Goal: Task Accomplishment & Management: Use online tool/utility

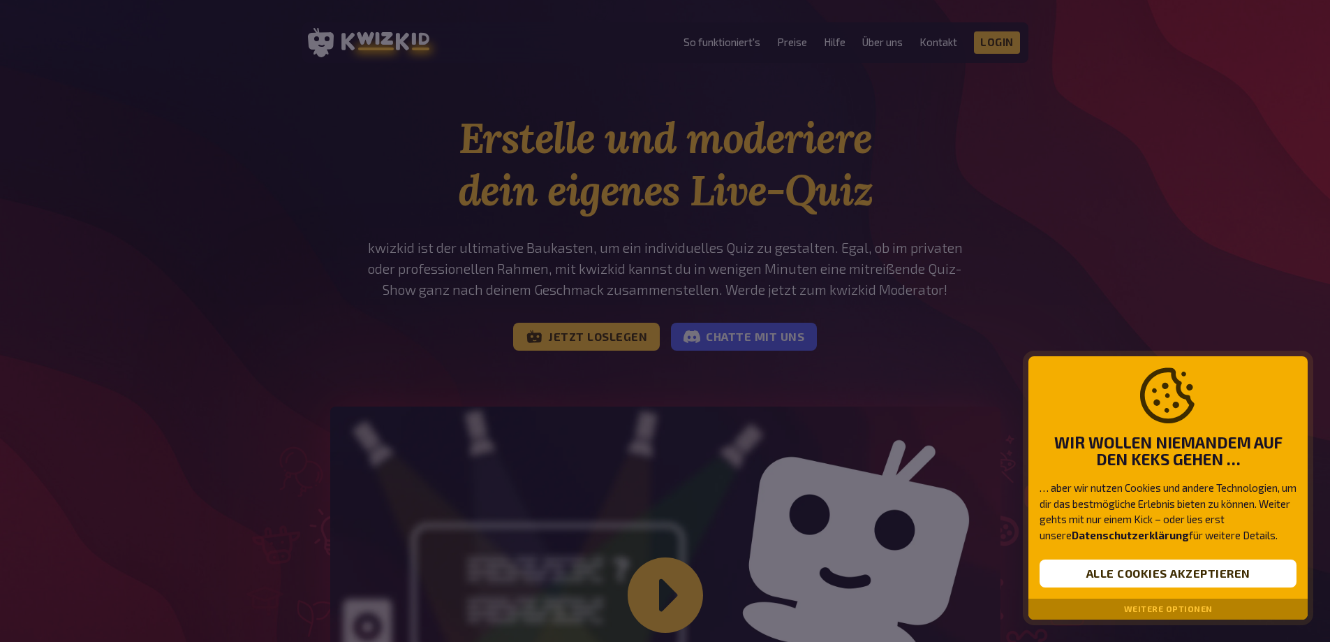
click at [1008, 40] on div at bounding box center [665, 321] width 1330 height 642
click at [1195, 578] on button "Alle Cookies akzeptieren" at bounding box center [1168, 573] width 257 height 28
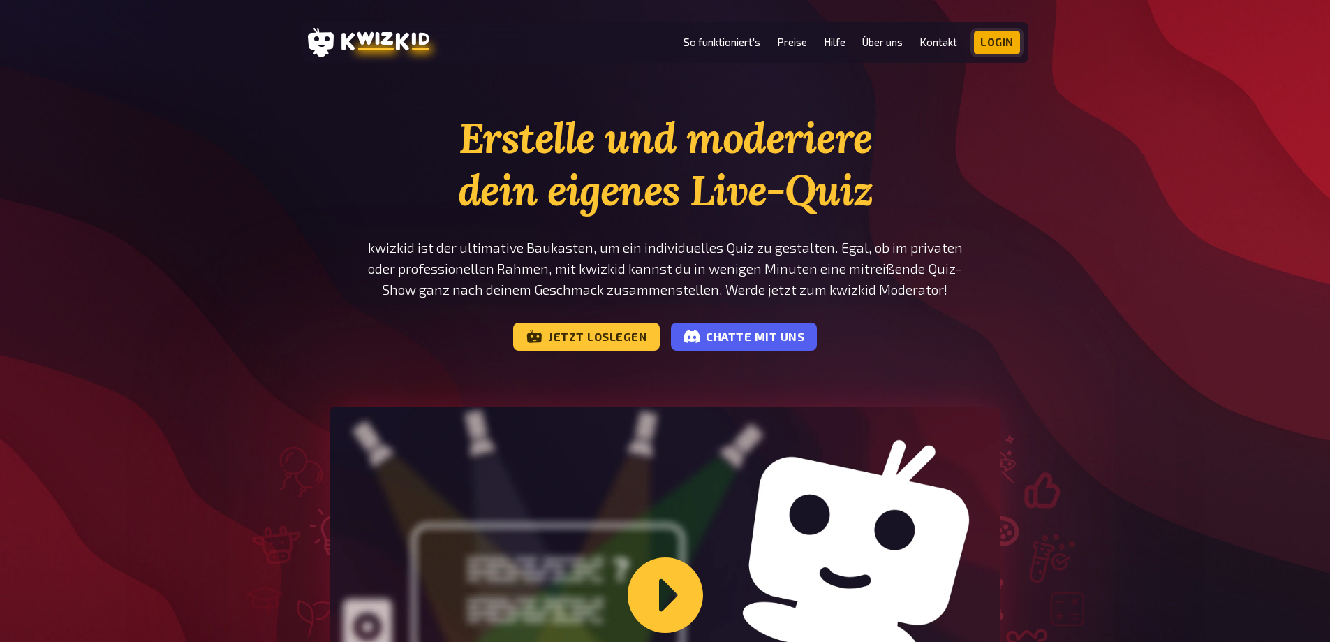
click at [996, 43] on link "Login" at bounding box center [997, 42] width 46 height 22
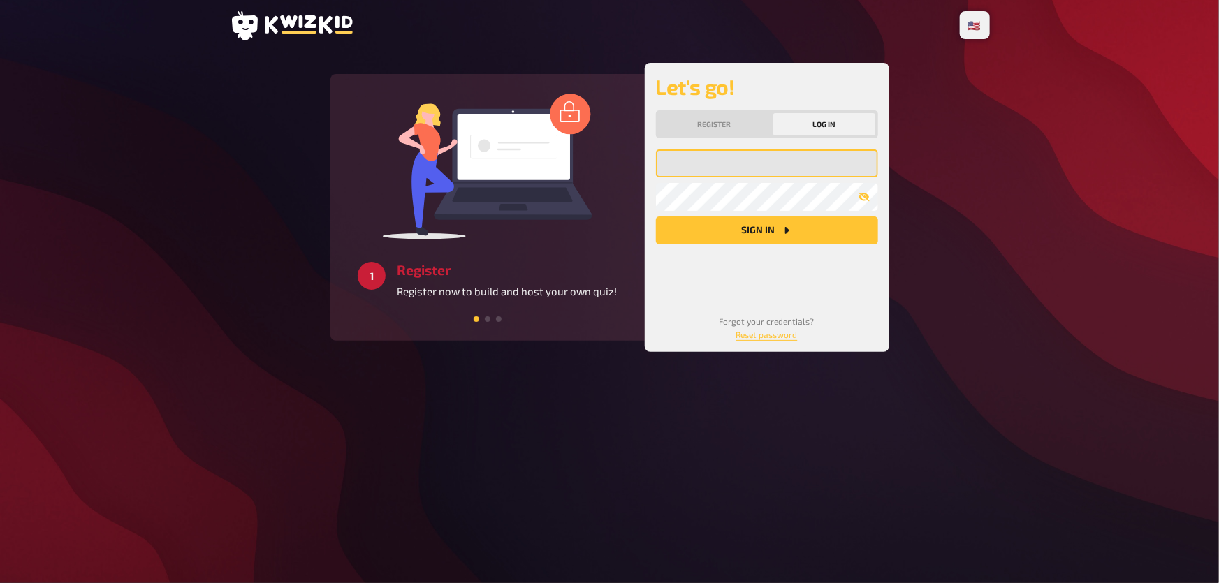
type input "rainer.wegenkittl@agfa.com"
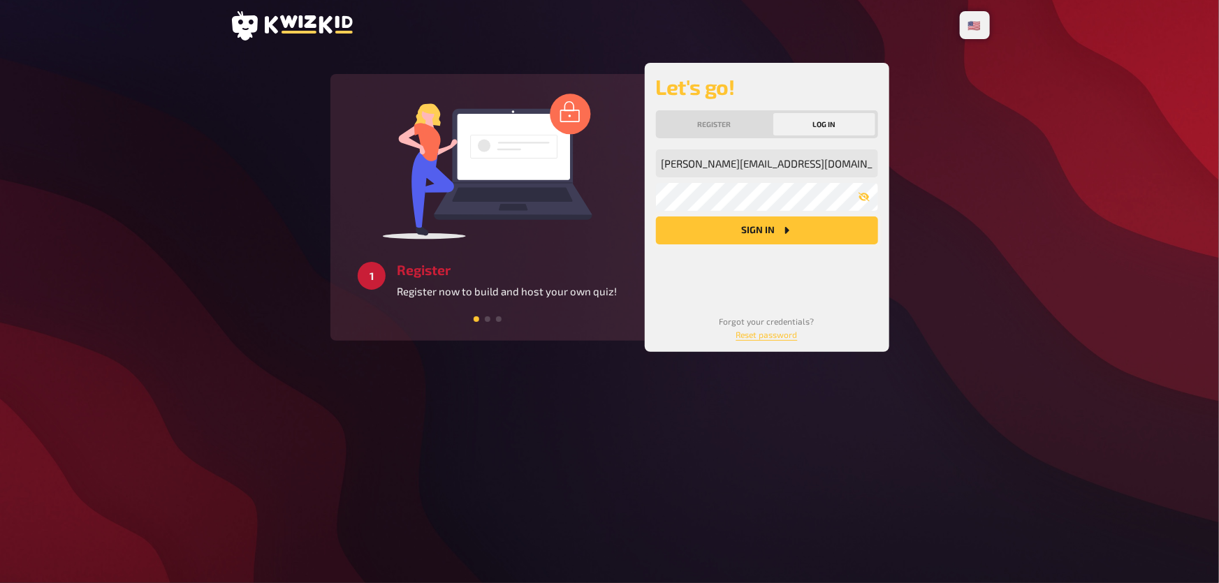
click at [770, 229] on button "Sign in" at bounding box center [767, 231] width 222 height 28
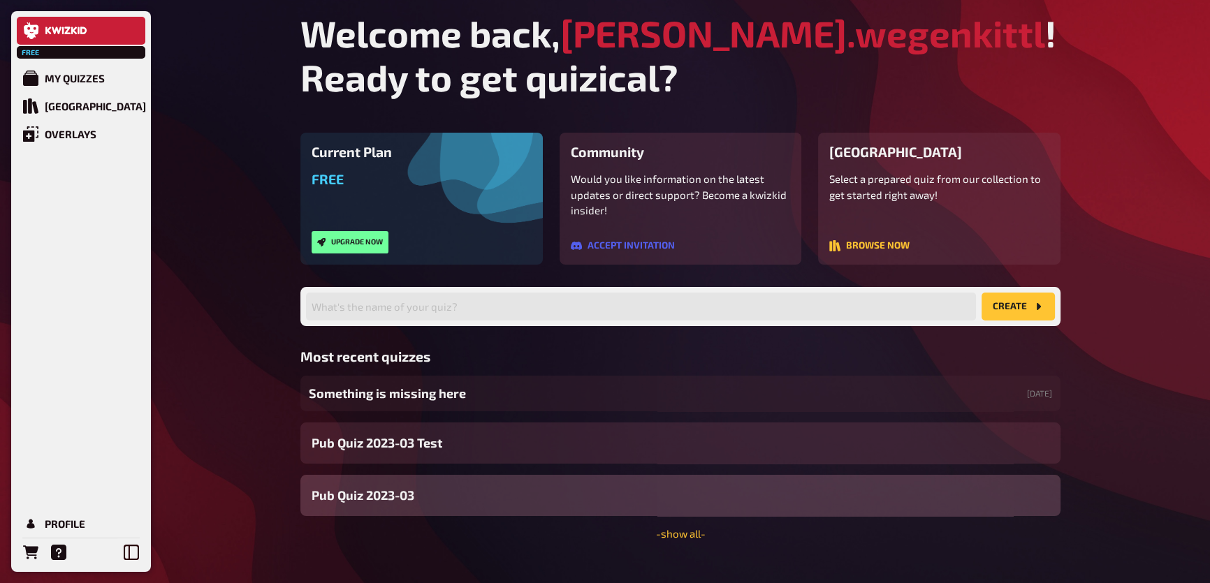
scroll to position [22, 0]
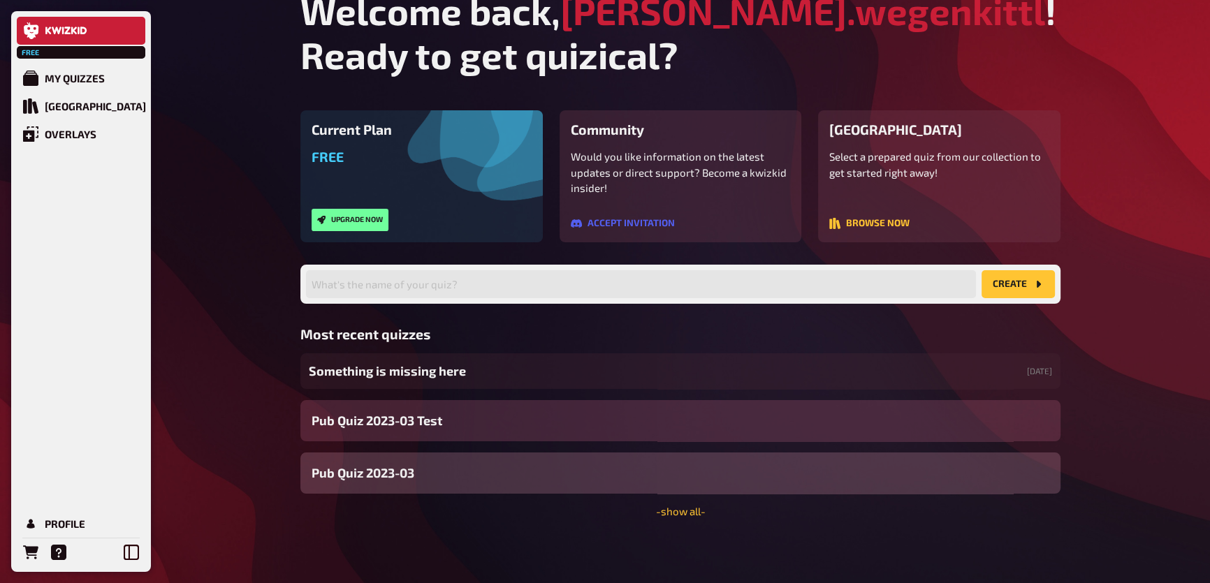
click at [393, 420] on span "Pub Quiz 2023-03 Test" at bounding box center [376, 420] width 131 height 19
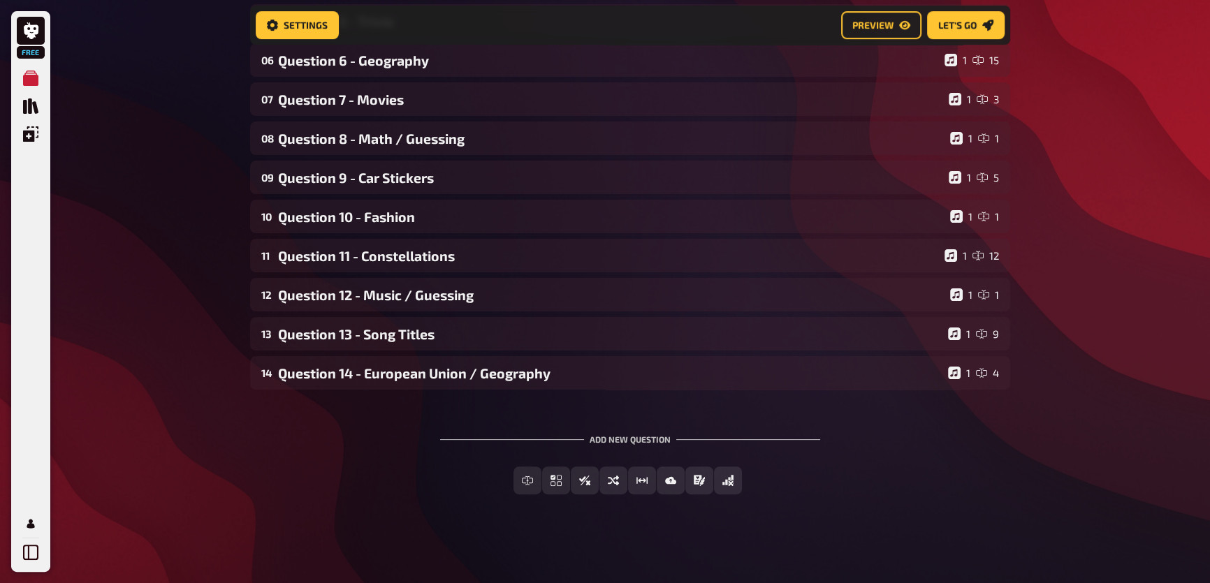
scroll to position [56, 0]
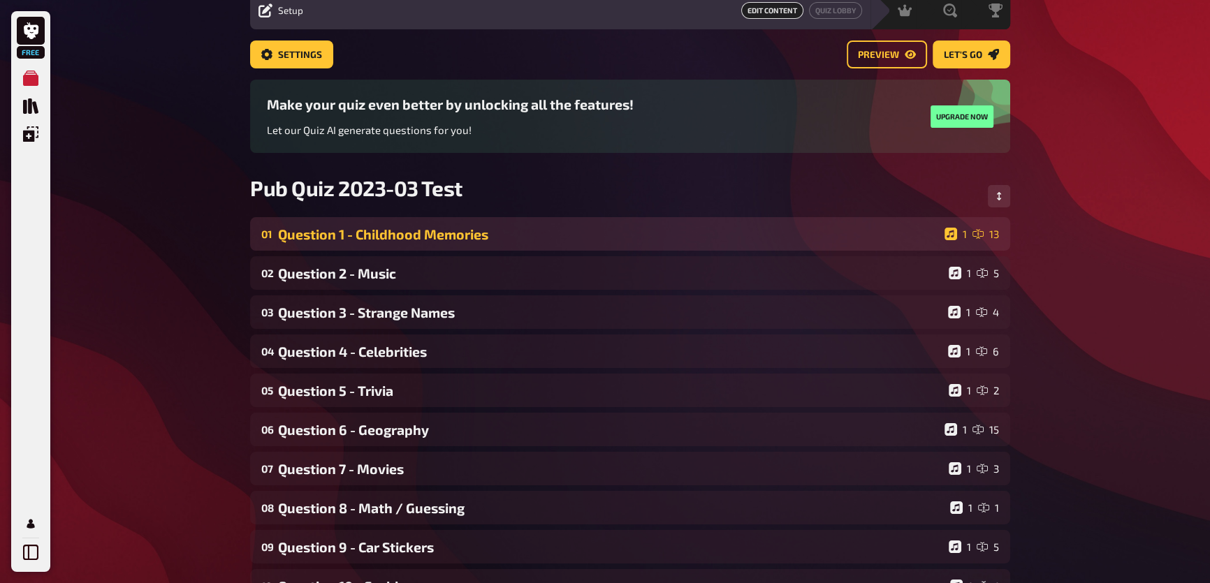
click at [381, 231] on div "Question 1 - Childhood Memories" at bounding box center [608, 234] width 661 height 16
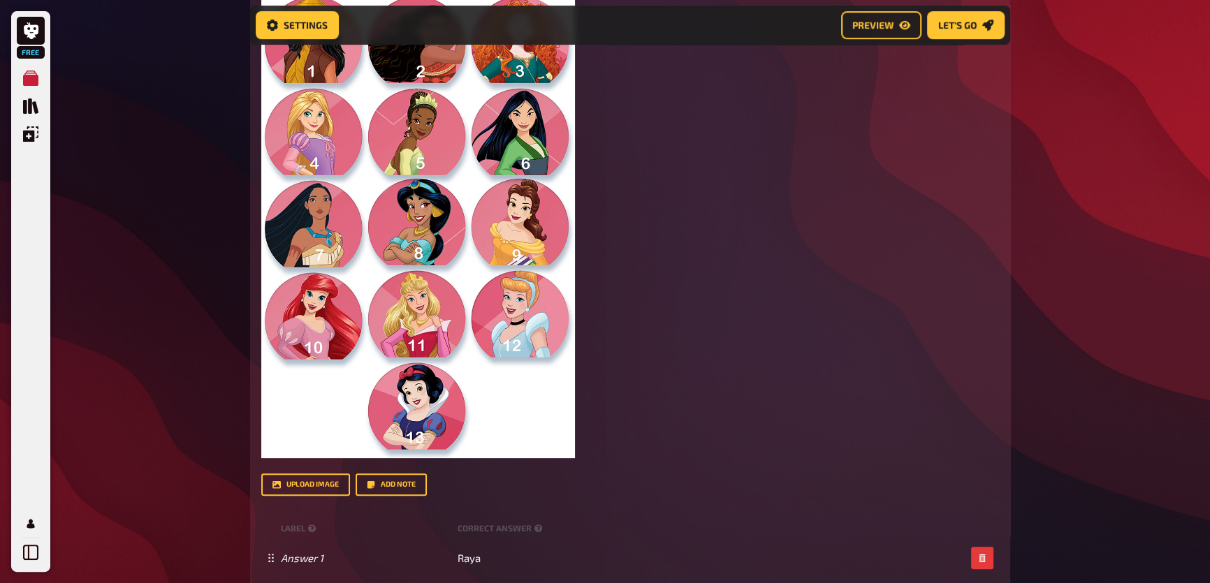
scroll to position [384, 0]
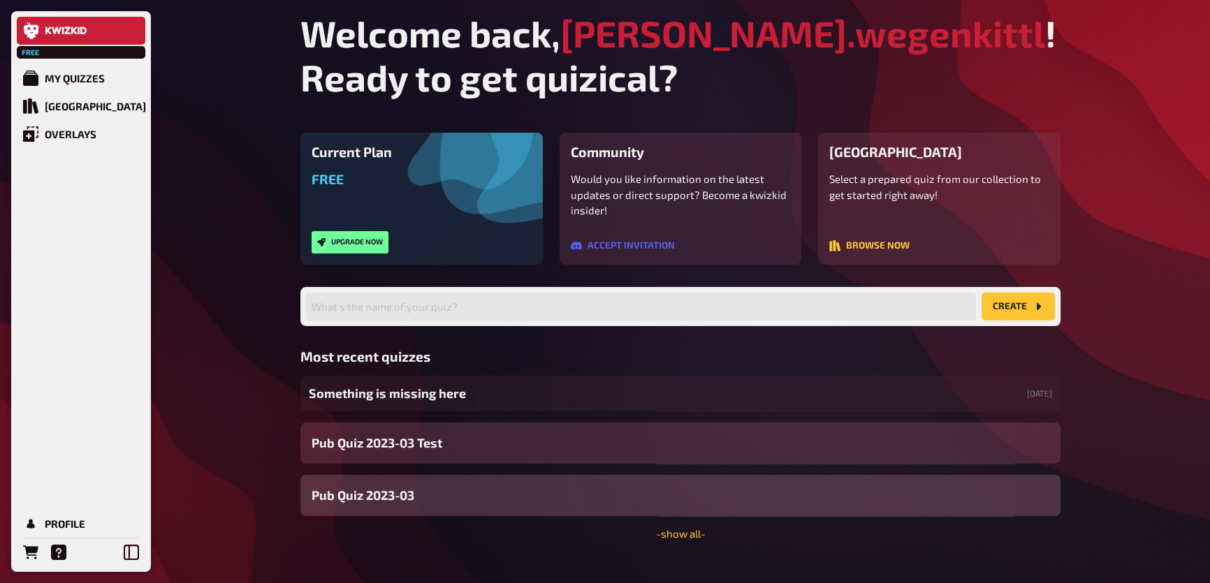
click at [372, 430] on div "Pub Quiz 2023-03 Test" at bounding box center [680, 443] width 760 height 41
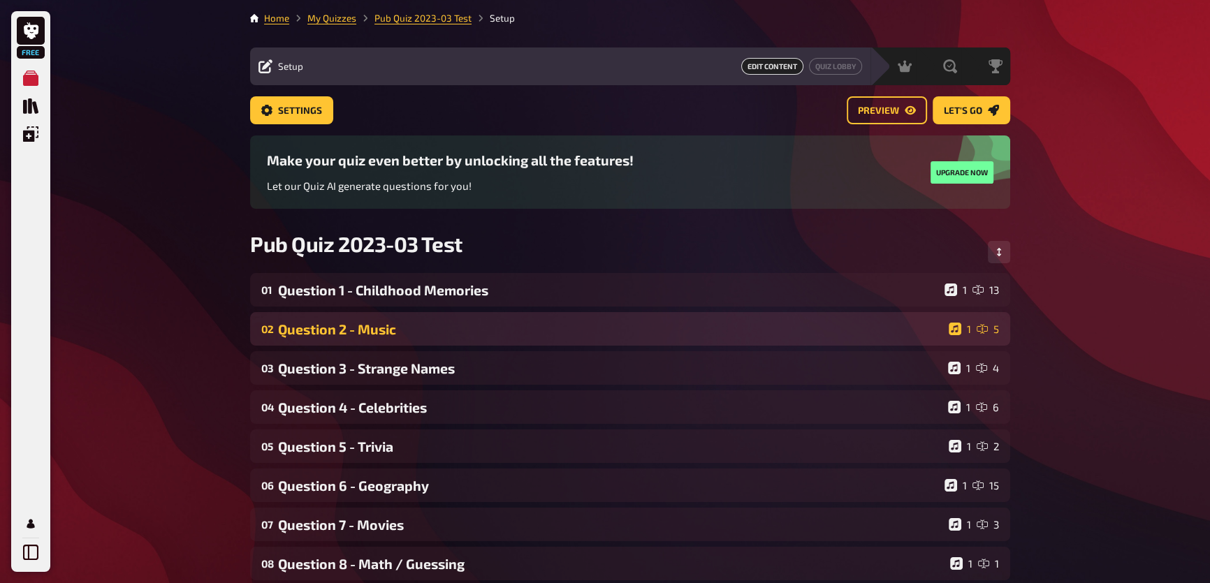
click at [336, 335] on div "Question 2 - Music" at bounding box center [610, 329] width 665 height 16
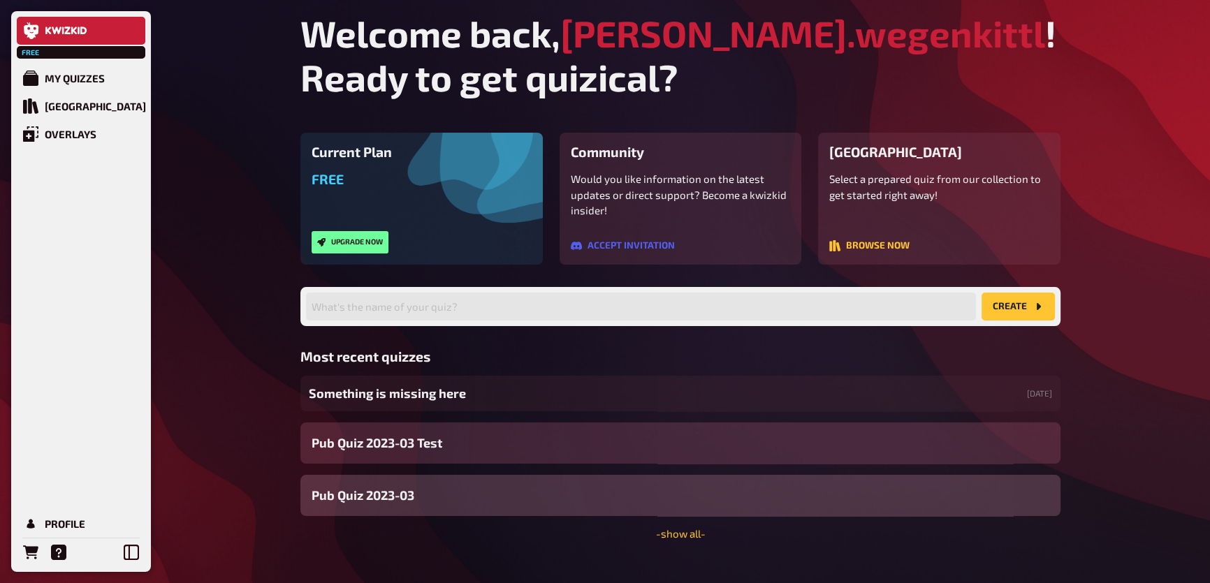
click at [388, 445] on span "Pub Quiz 2023-03 Test" at bounding box center [376, 443] width 131 height 19
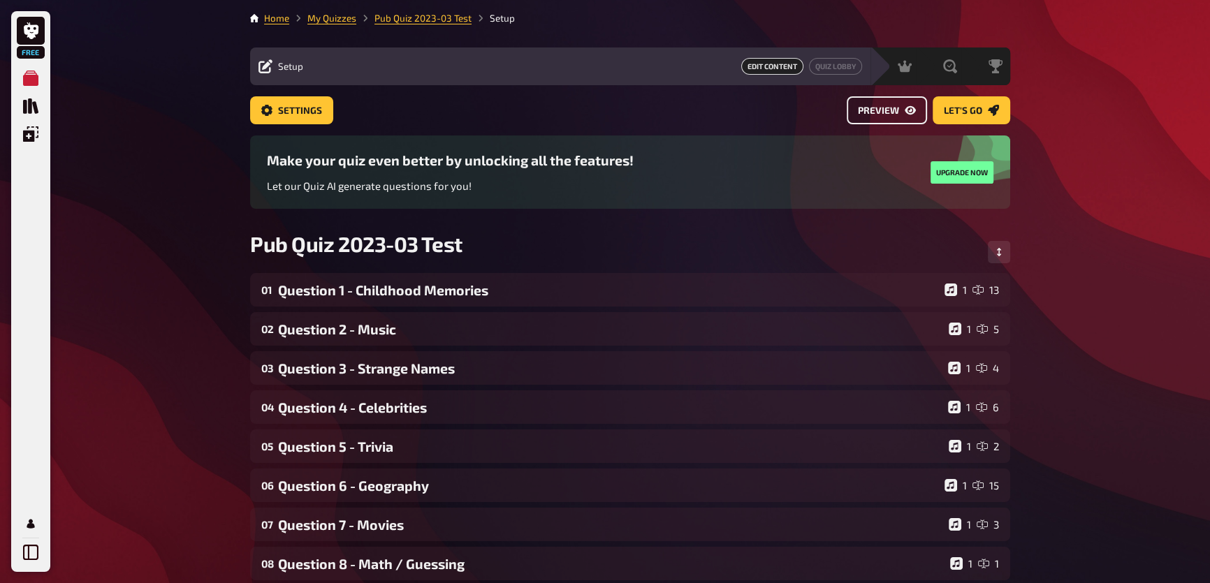
click at [880, 108] on span "Preview" at bounding box center [878, 111] width 41 height 10
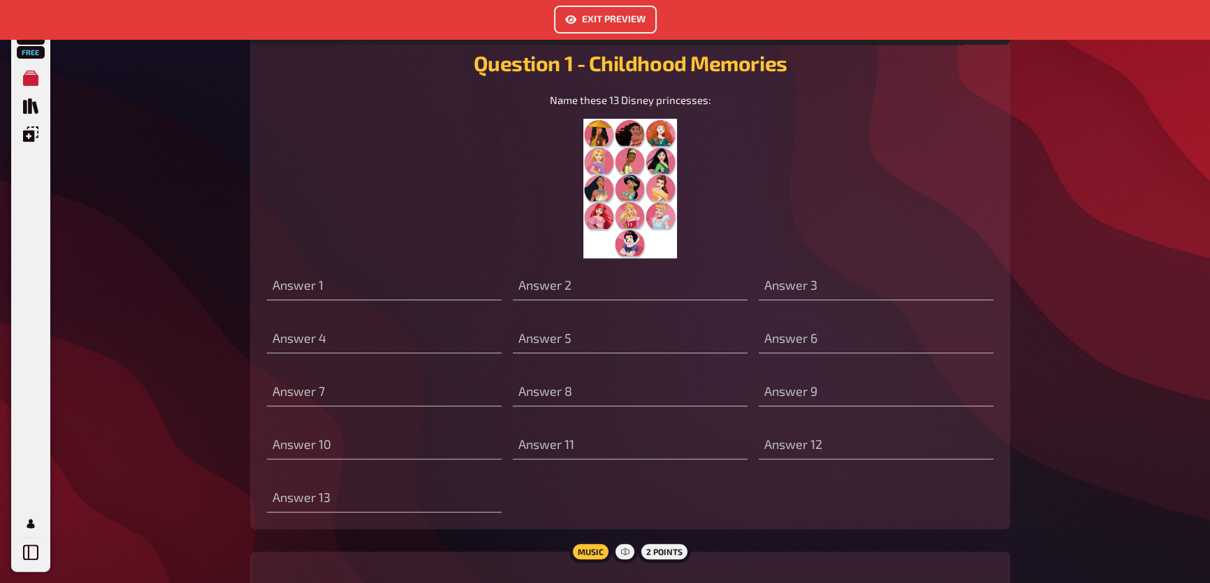
scroll to position [709, 0]
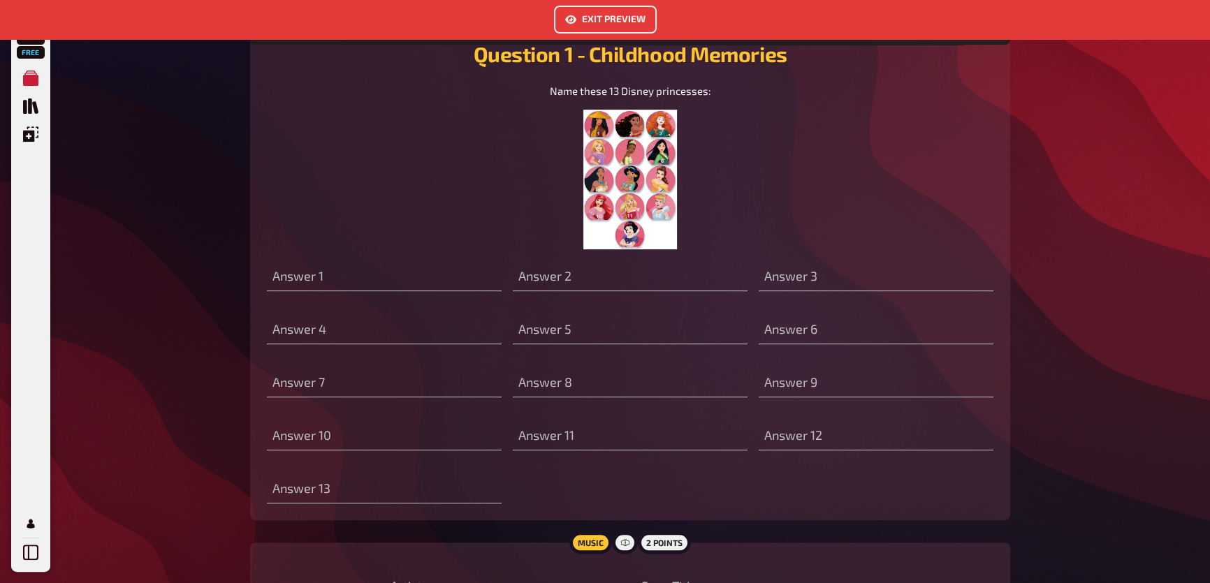
click at [635, 189] on img at bounding box center [630, 180] width 94 height 140
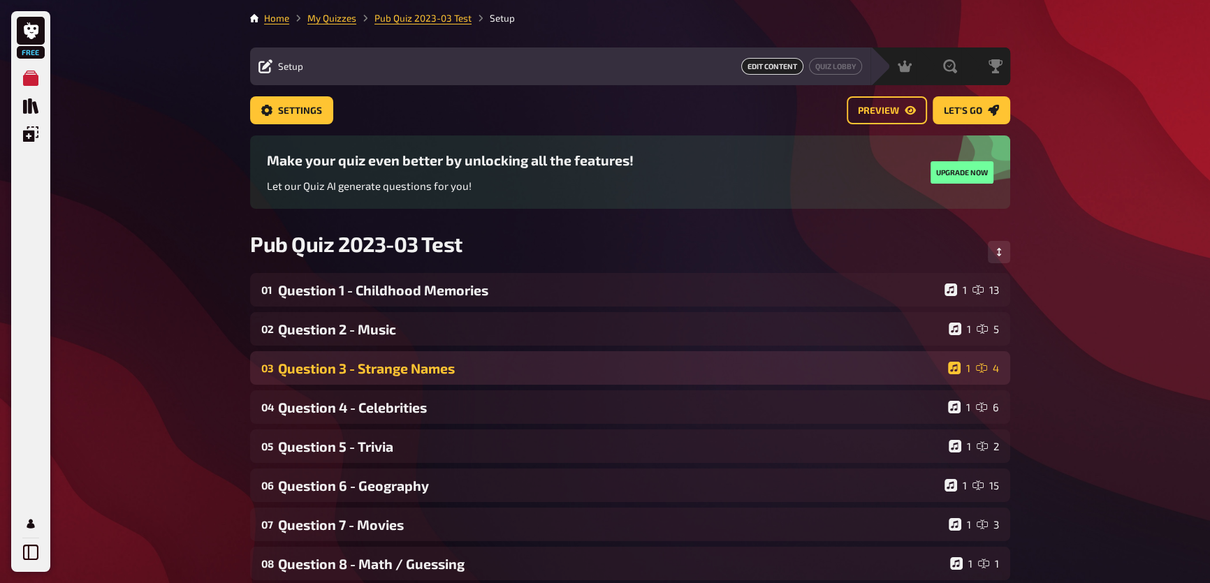
click at [367, 369] on div "Question 3 - Strange Names" at bounding box center [610, 368] width 664 height 16
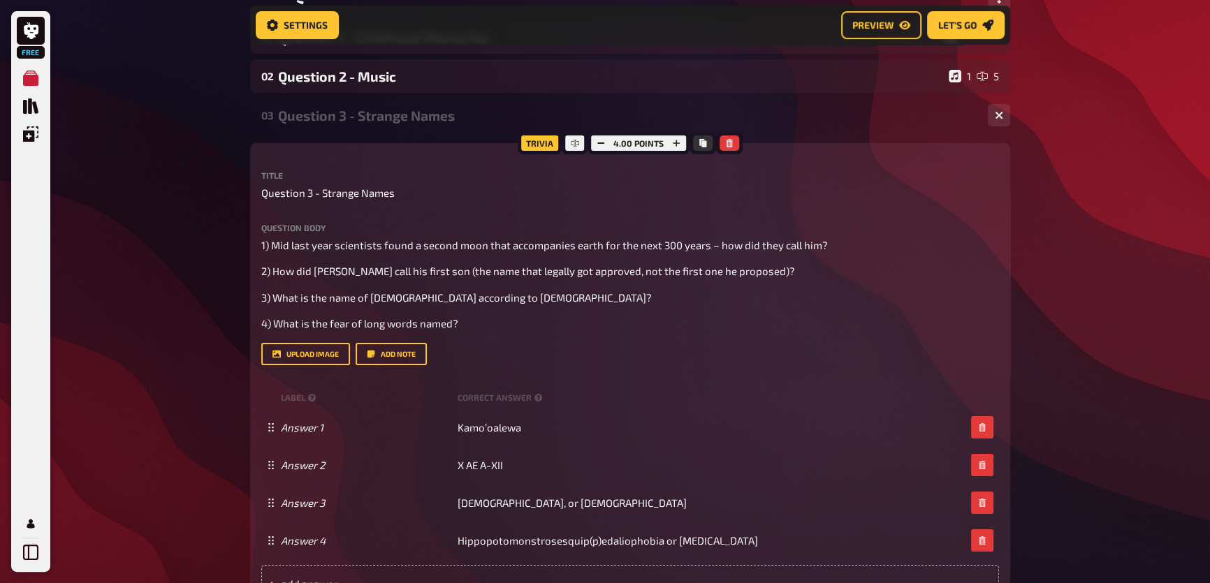
scroll to position [265, 0]
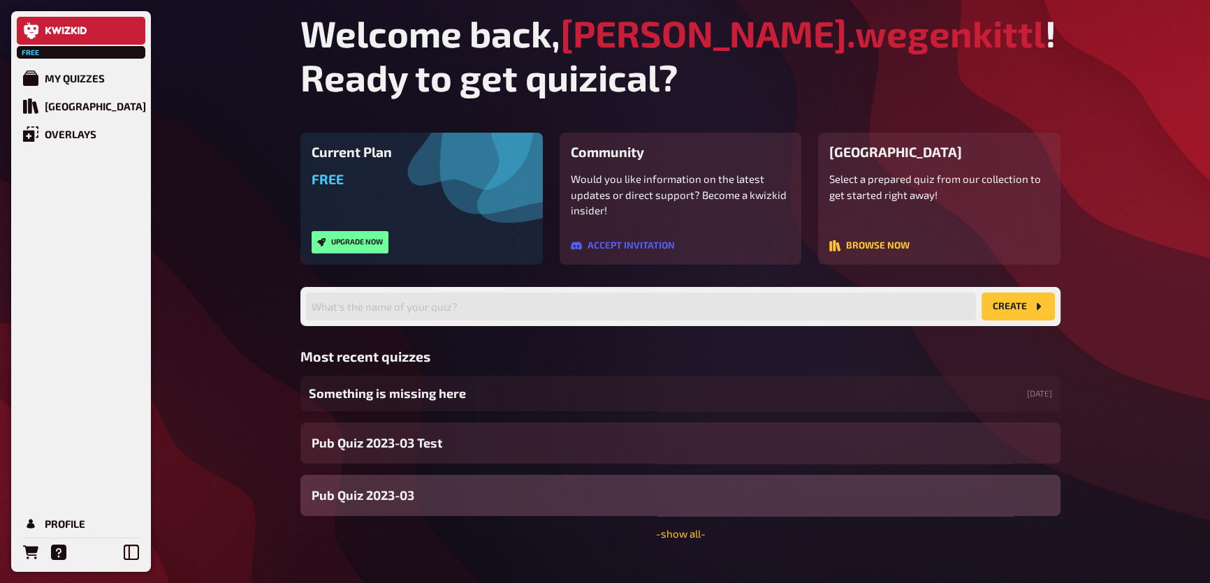
click at [247, 162] on div "Free My Quizzes Quiz Library Overlays Profile Welcome back, rainer.wegenkittl !…" at bounding box center [605, 303] width 1210 height 607
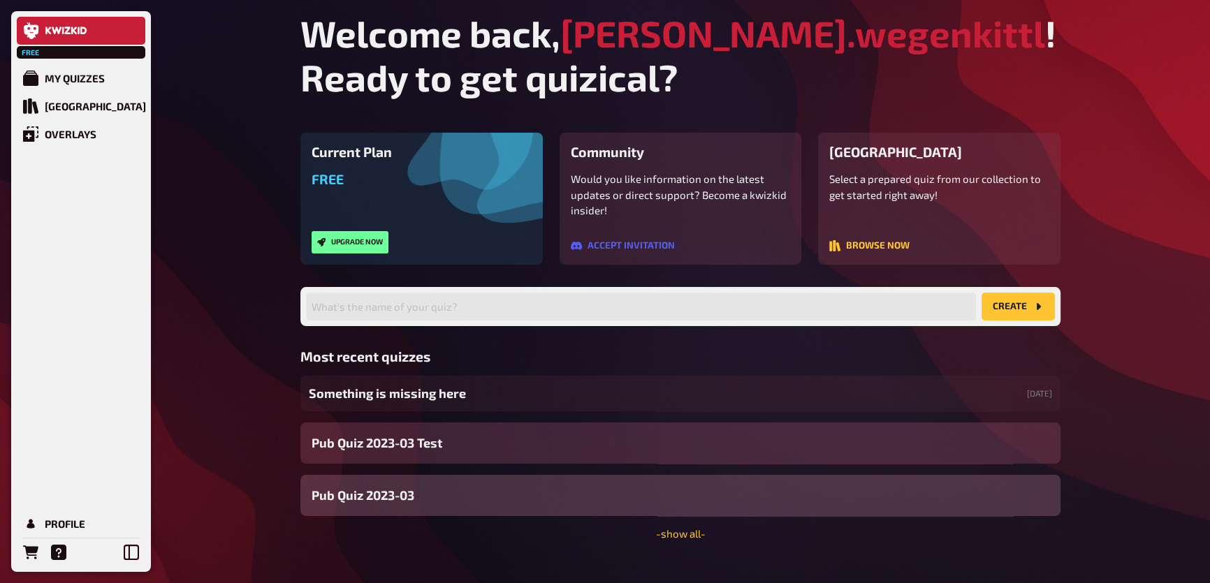
click at [399, 444] on span "Pub Quiz 2023-03 Test" at bounding box center [376, 443] width 131 height 19
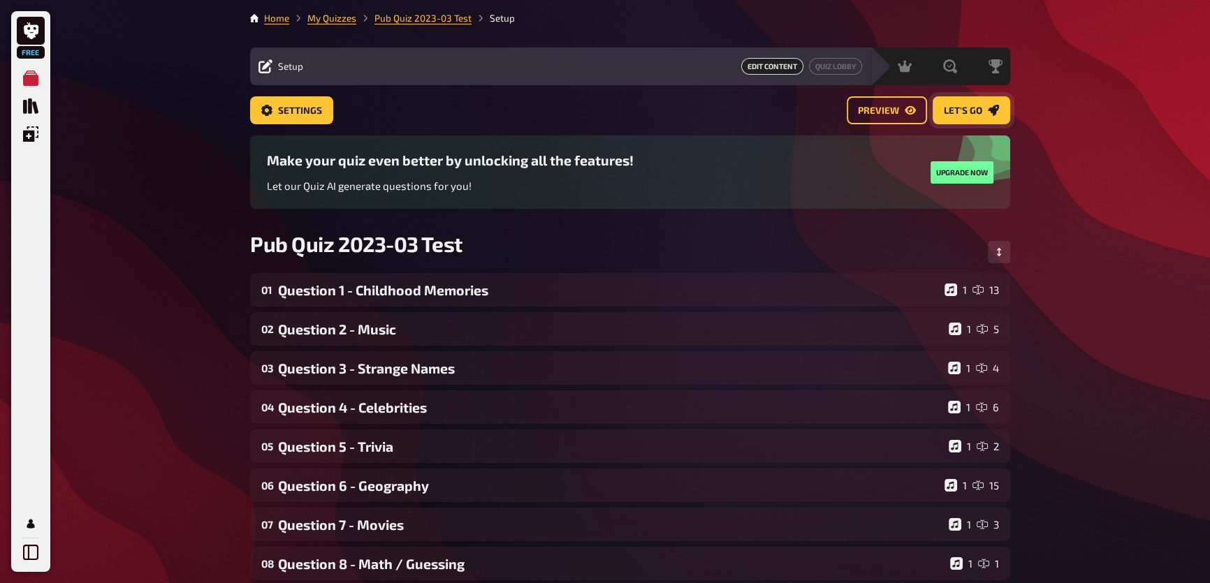
click at [976, 112] on span "Let's go" at bounding box center [963, 111] width 38 height 10
click at [902, 105] on button "Preview" at bounding box center [886, 110] width 80 height 28
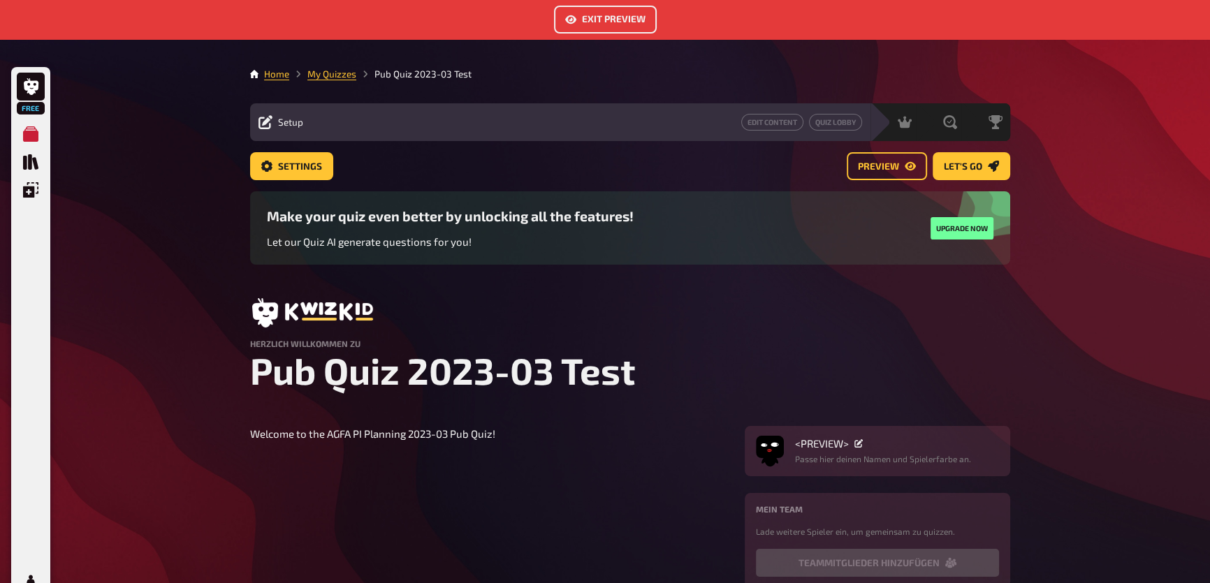
click at [592, 17] on button "Exit Preview" at bounding box center [605, 20] width 103 height 28
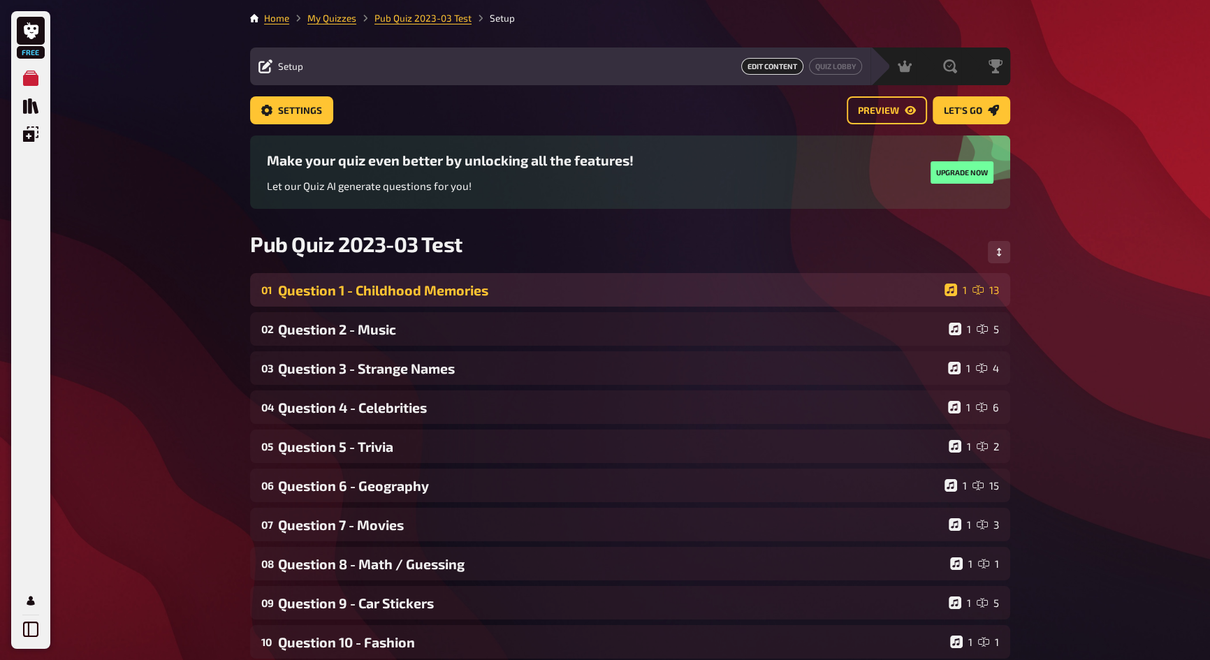
click at [426, 293] on div "Question 1 - Childhood Memories" at bounding box center [608, 290] width 661 height 16
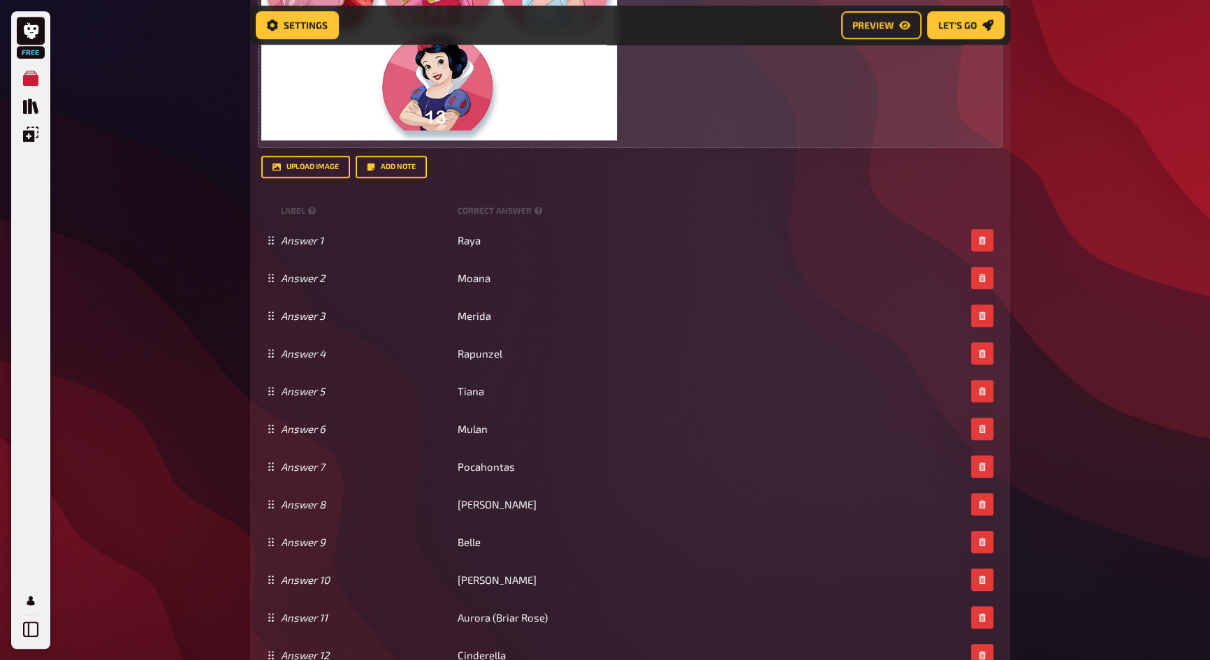
scroll to position [964, 0]
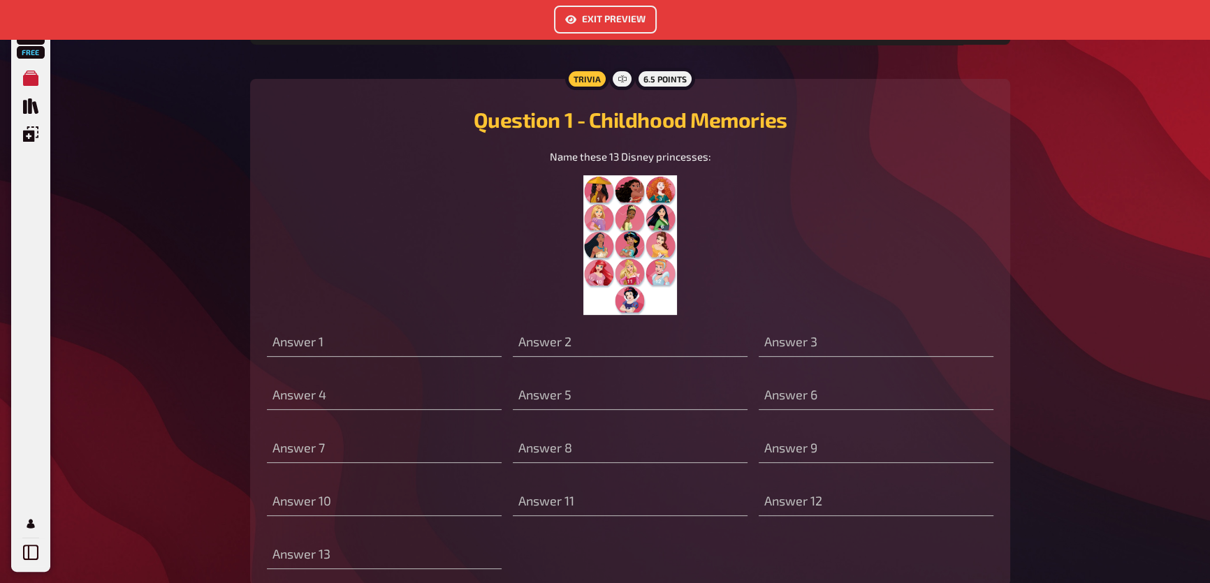
scroll to position [645, 0]
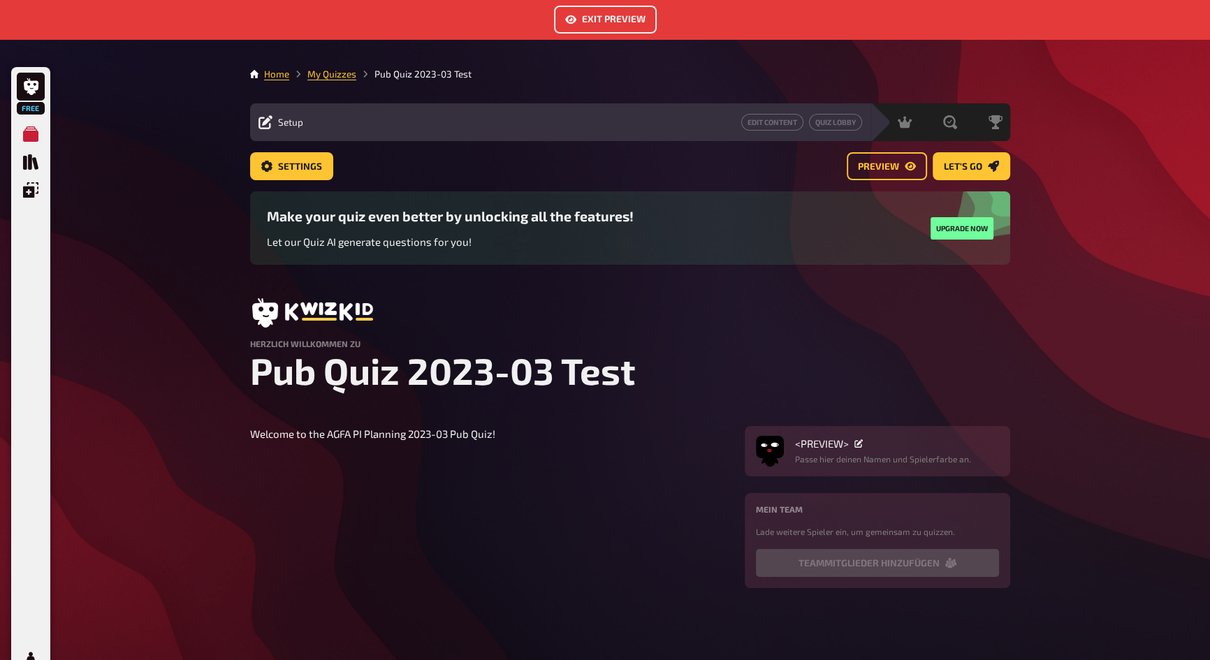
click at [594, 21] on button "Exit Preview" at bounding box center [605, 20] width 103 height 28
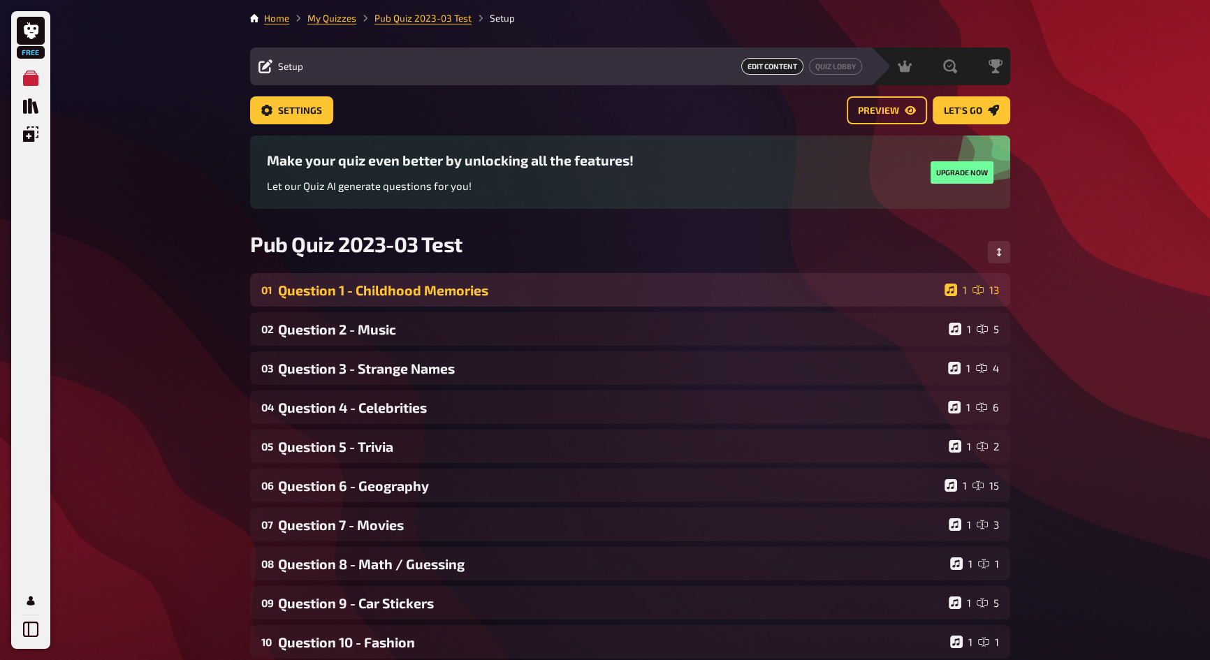
click at [423, 284] on div "Question 1 - Childhood Memories" at bounding box center [608, 290] width 661 height 16
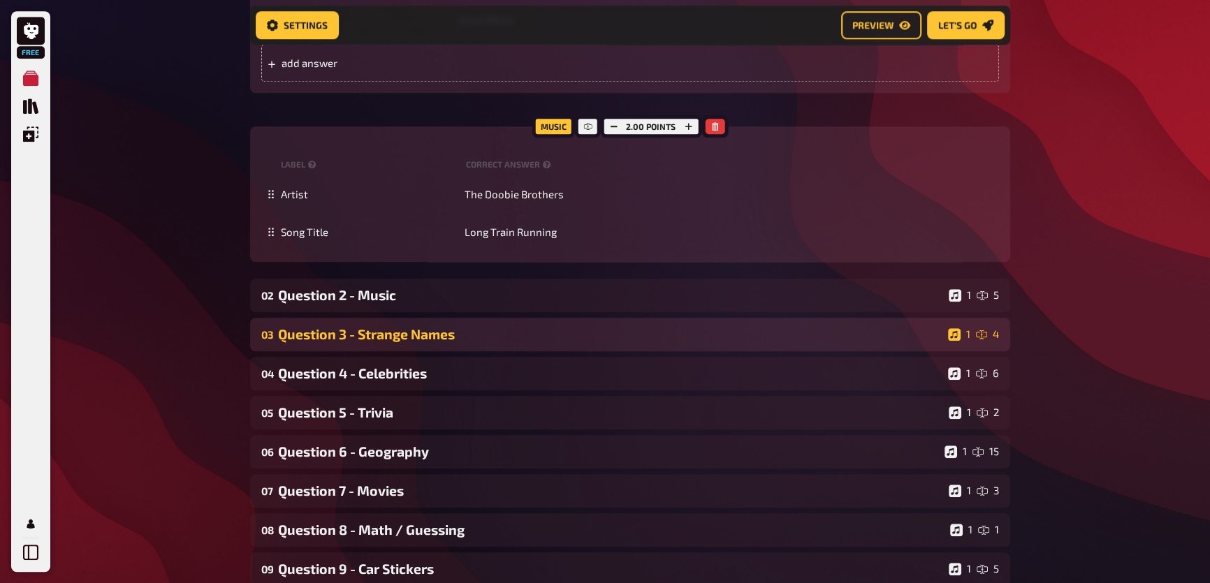
scroll to position [1472, 0]
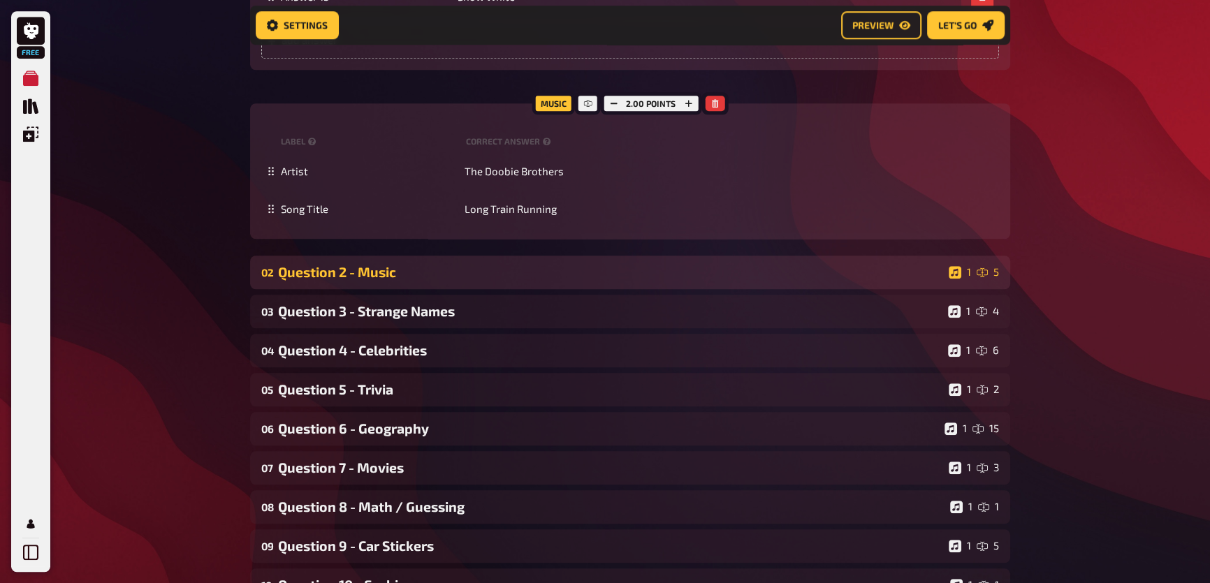
click at [393, 280] on div "Question 2 - Music" at bounding box center [610, 272] width 665 height 16
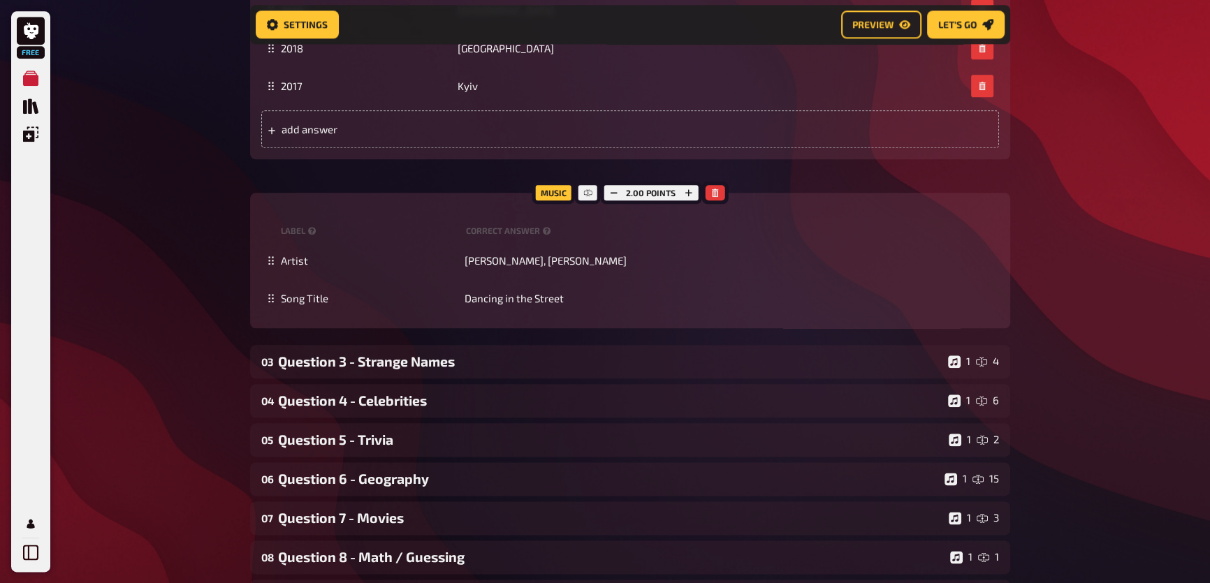
scroll to position [2043, 0]
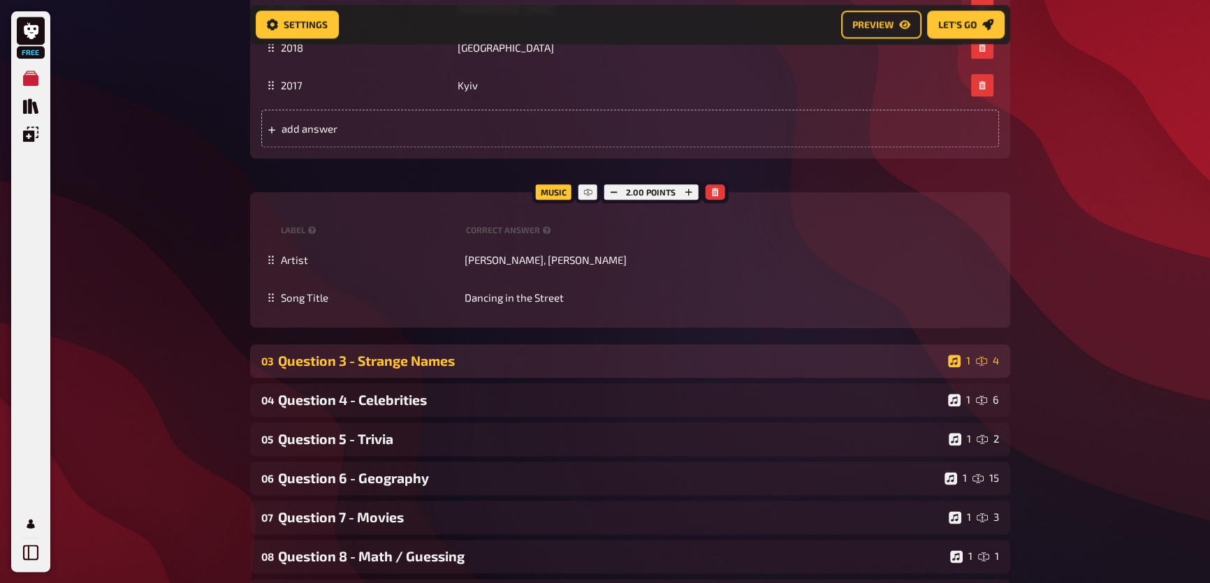
click at [433, 369] on div "Question 3 - Strange Names" at bounding box center [610, 361] width 664 height 16
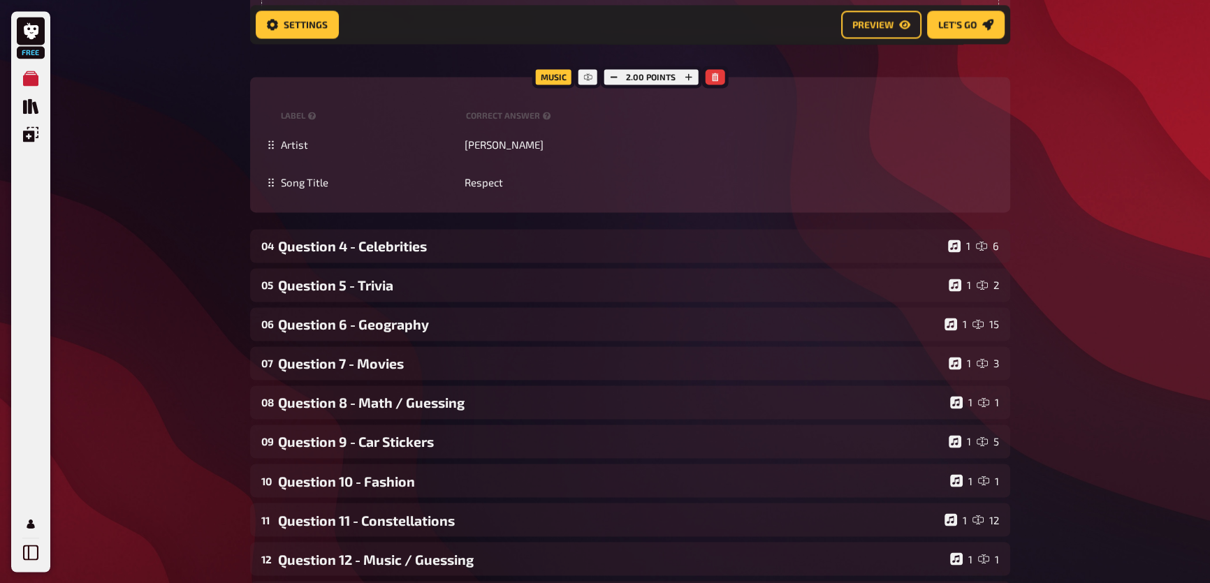
scroll to position [2868, 0]
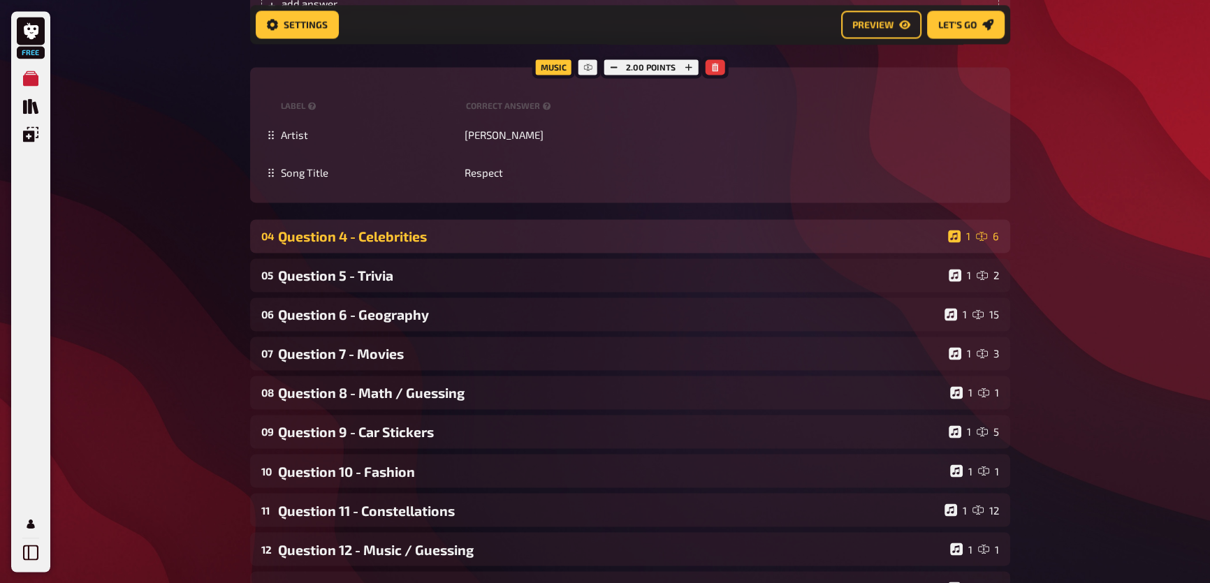
click at [447, 244] on div "Question 4 - Celebrities" at bounding box center [610, 236] width 664 height 16
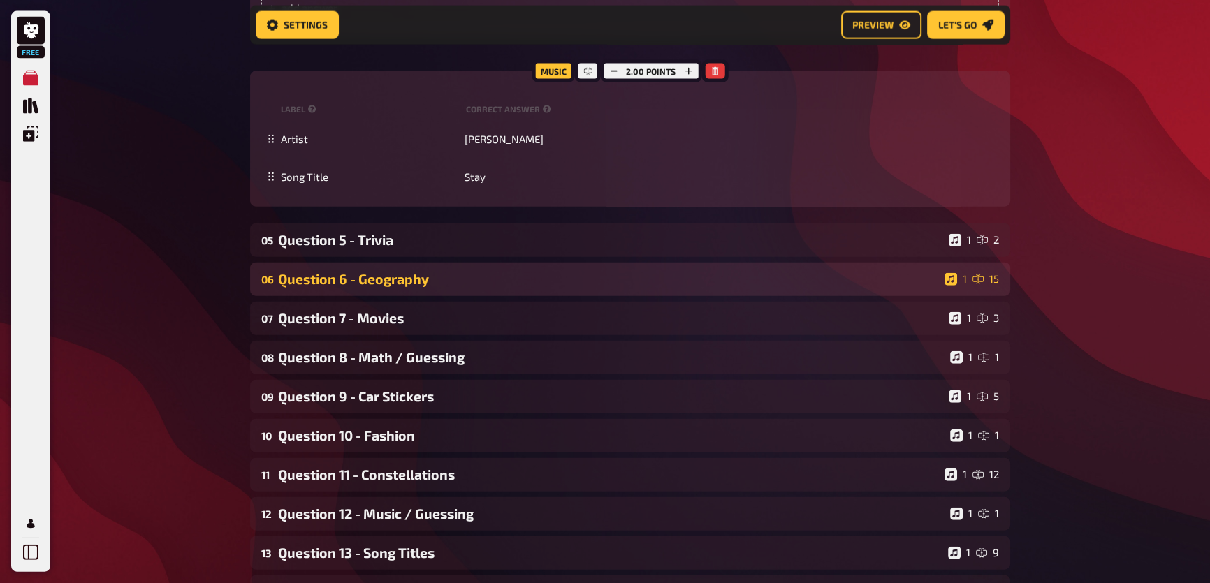
scroll to position [4074, 0]
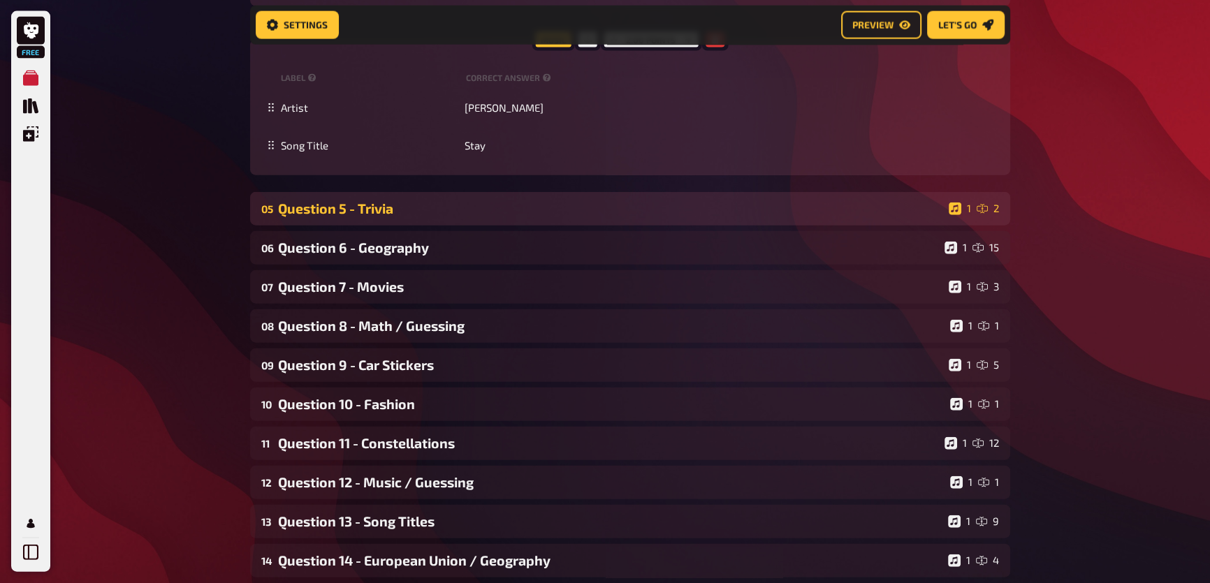
click at [450, 217] on div "Question 5 - Trivia" at bounding box center [610, 208] width 665 height 16
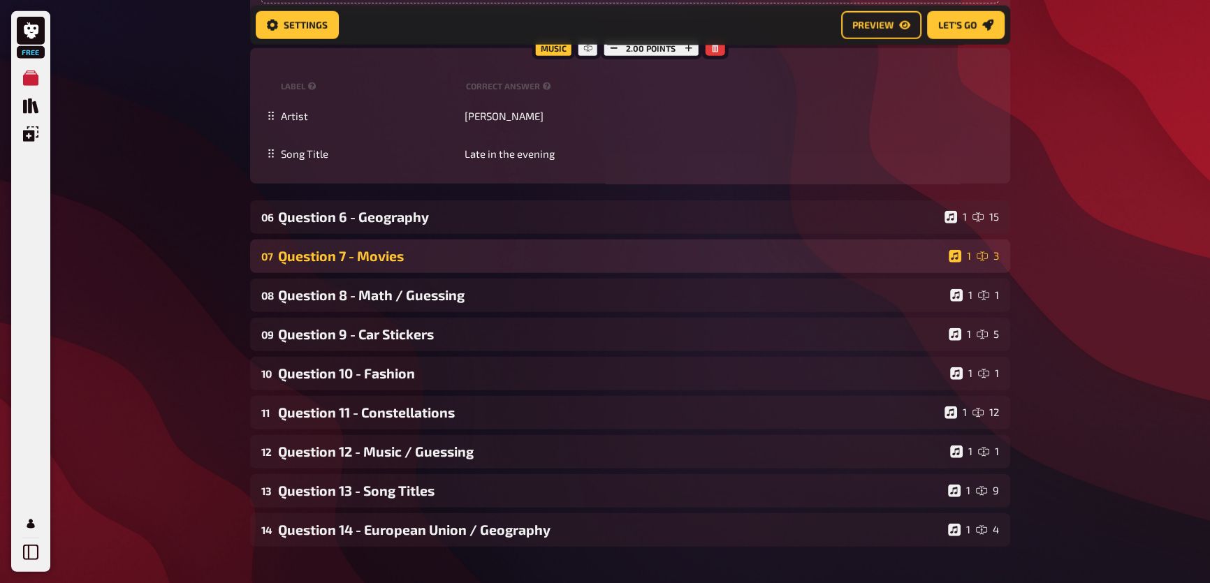
scroll to position [4646, 0]
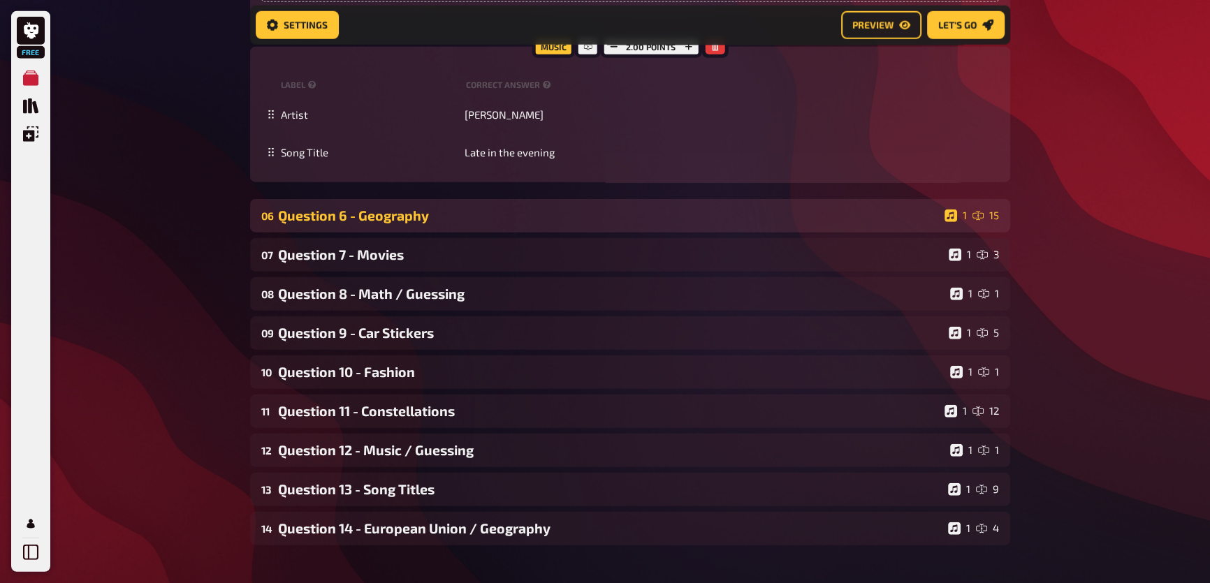
click at [385, 223] on div "Question 6 - Geography" at bounding box center [608, 215] width 661 height 16
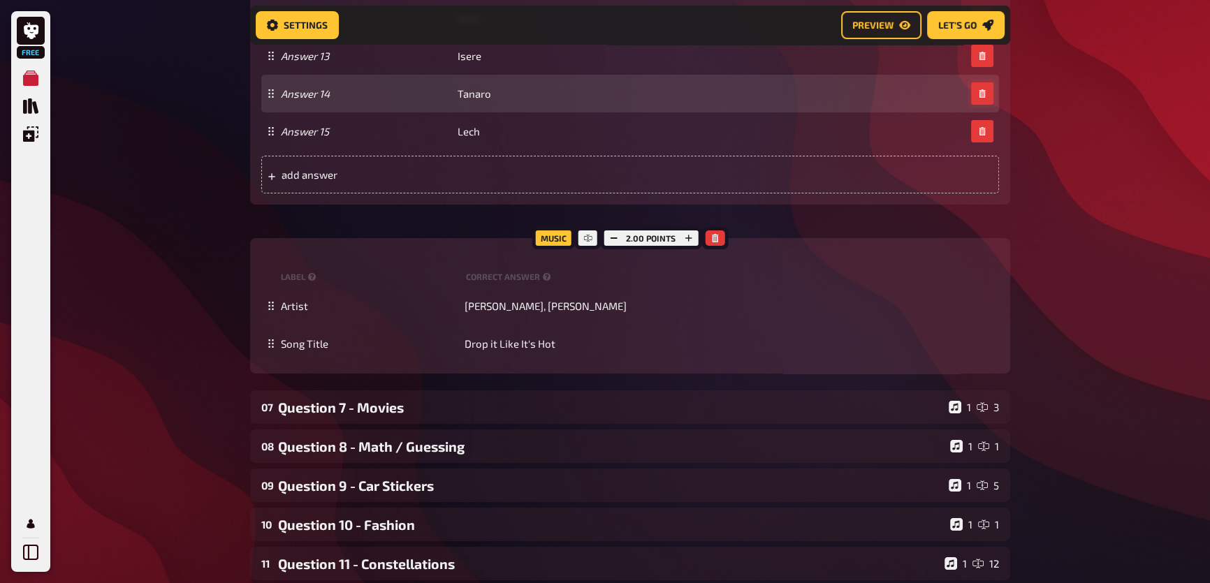
scroll to position [6487, 0]
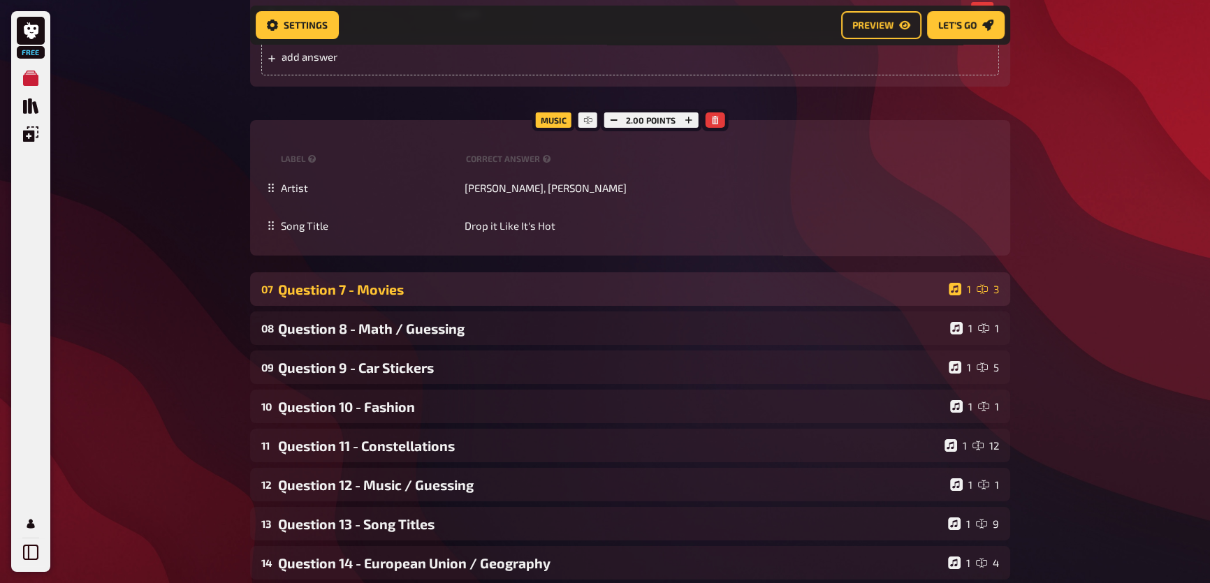
click at [344, 298] on div "Question 7 - Movies" at bounding box center [610, 289] width 665 height 16
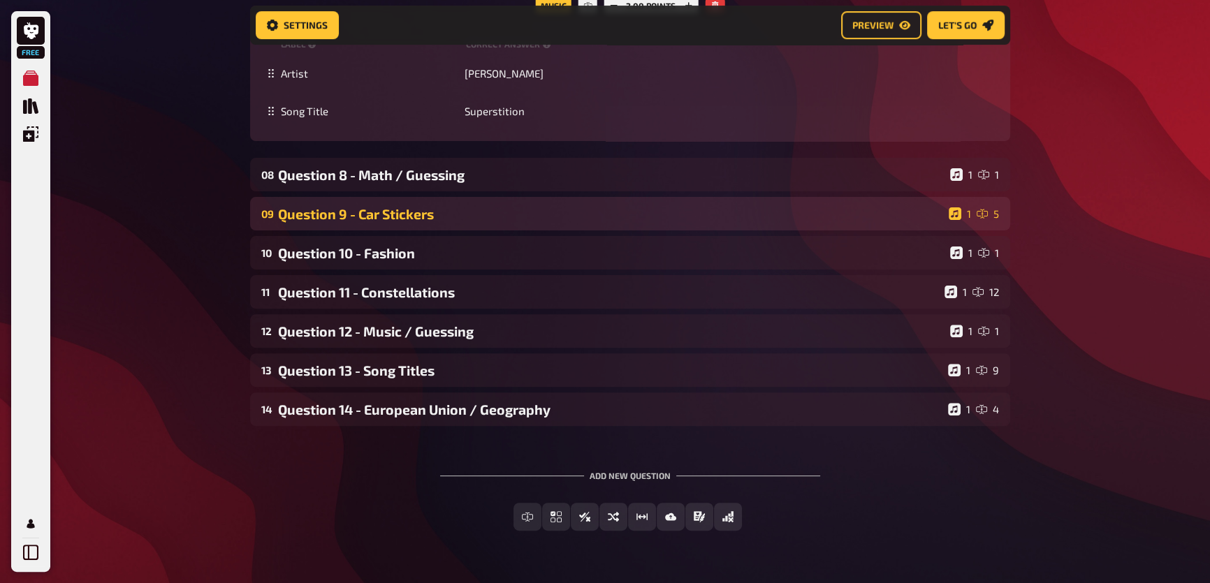
scroll to position [7249, 0]
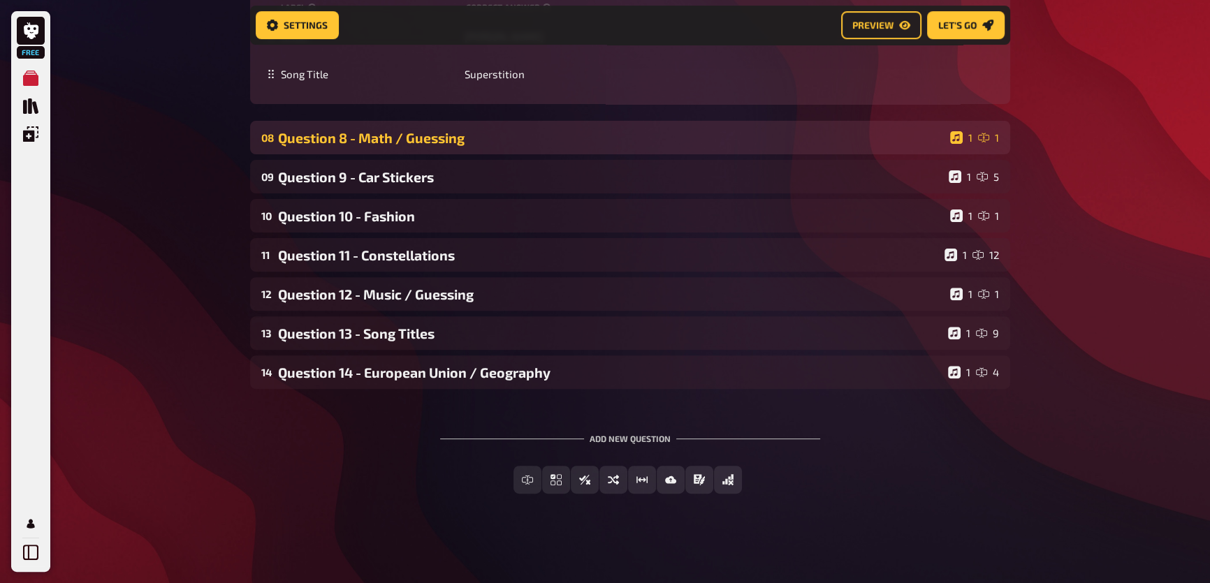
click at [441, 146] on div "Question 8 - Math / Guessing" at bounding box center [611, 138] width 666 height 16
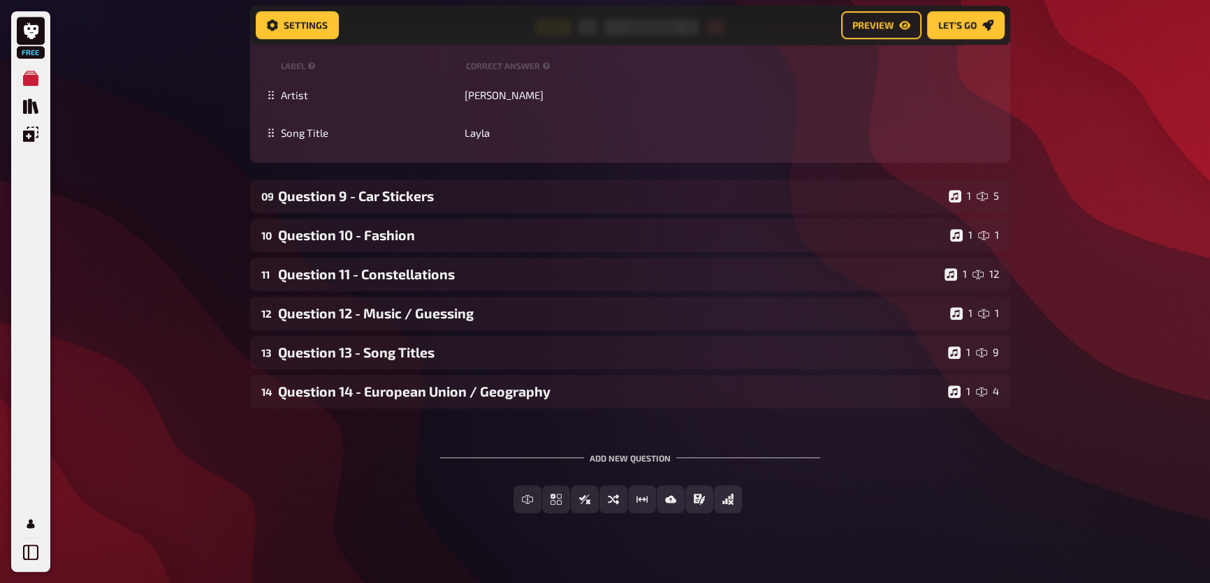
scroll to position [7704, 0]
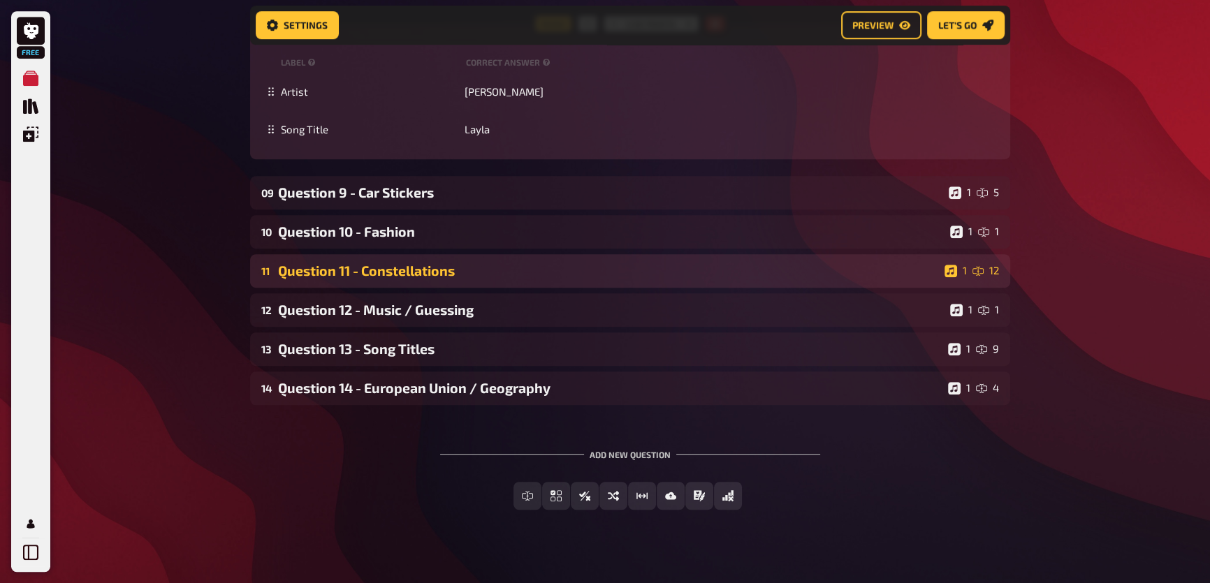
click at [396, 279] on div "Question 11 - Constellations" at bounding box center [608, 271] width 661 height 16
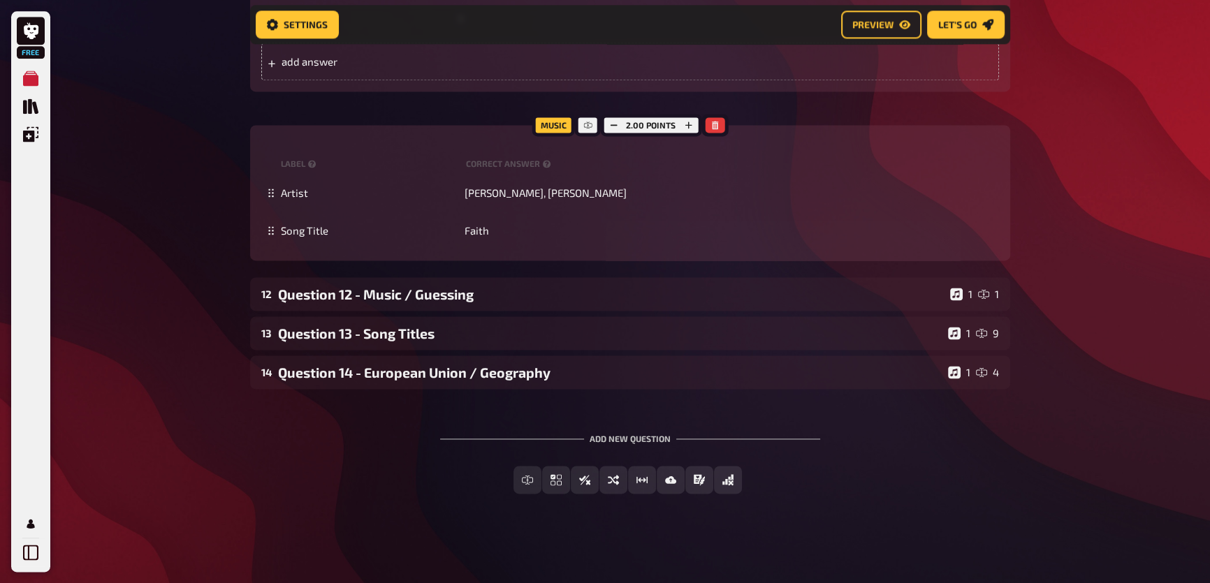
scroll to position [9128, 0]
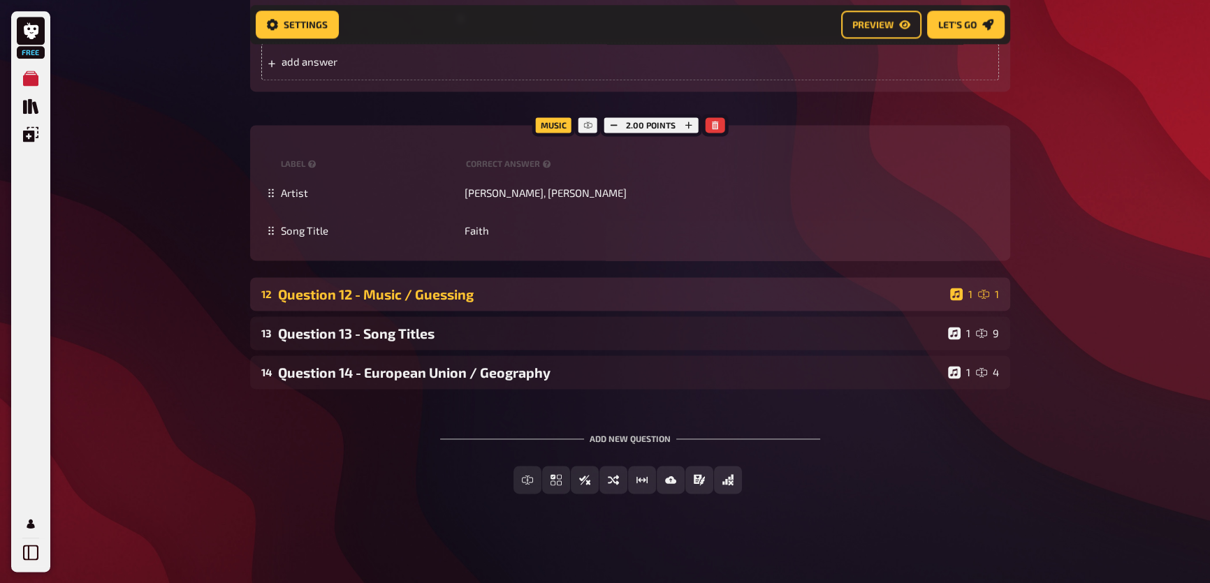
click at [405, 293] on div "Question 12 - Music / Guessing" at bounding box center [611, 294] width 666 height 16
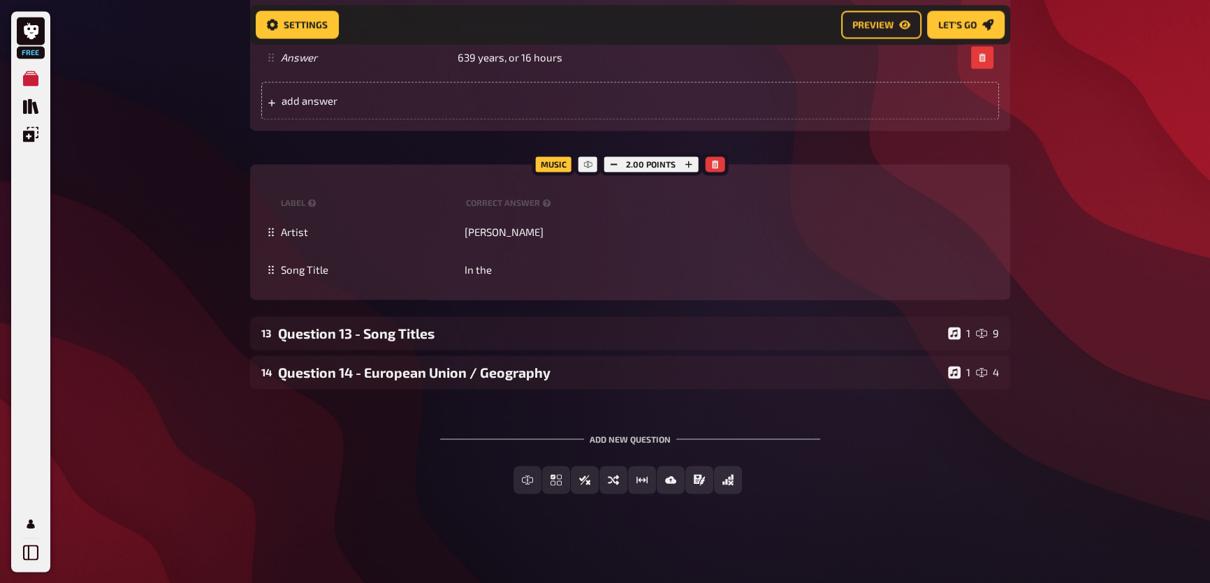
scroll to position [9639, 0]
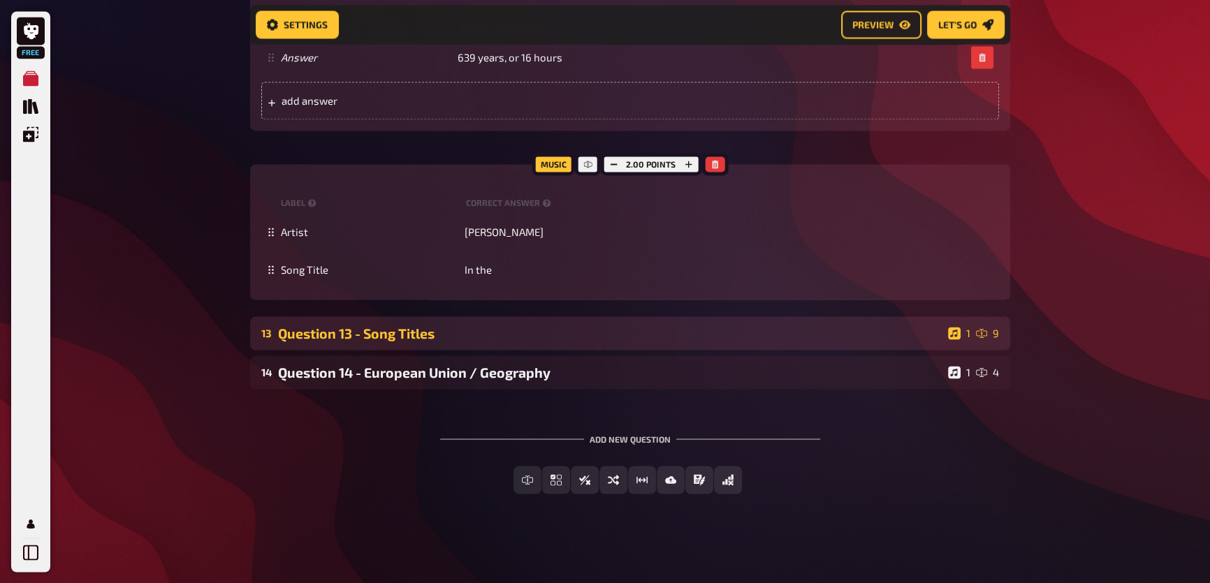
click at [379, 326] on div "Question 13 - Song Titles" at bounding box center [610, 333] width 664 height 16
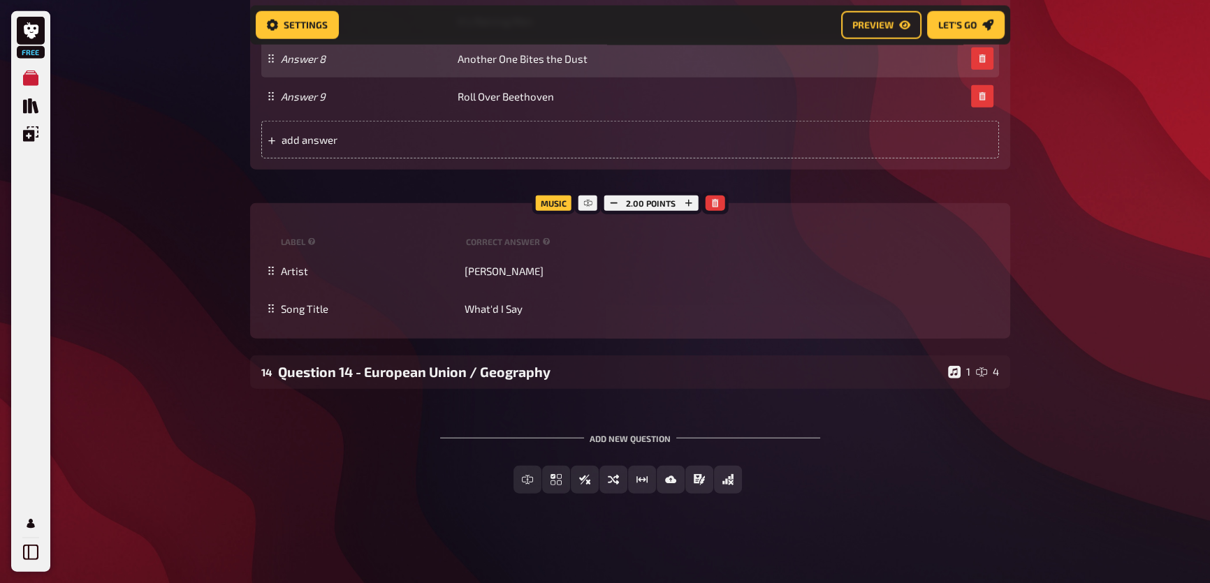
scroll to position [10908, 0]
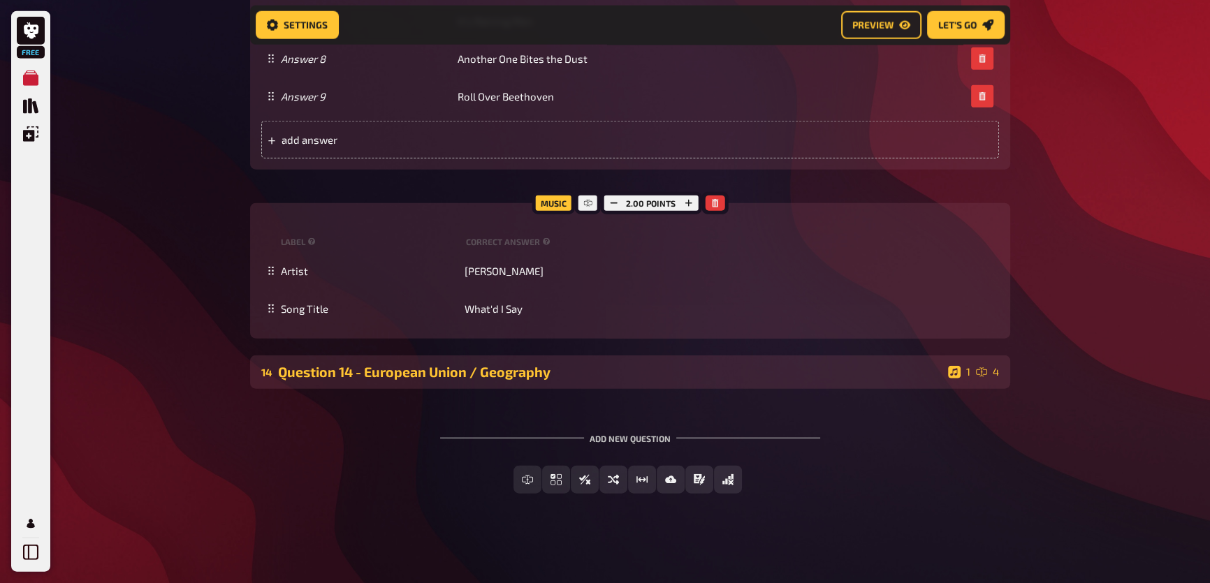
click at [501, 376] on div "Question 14 - European Union / Geography" at bounding box center [610, 372] width 664 height 16
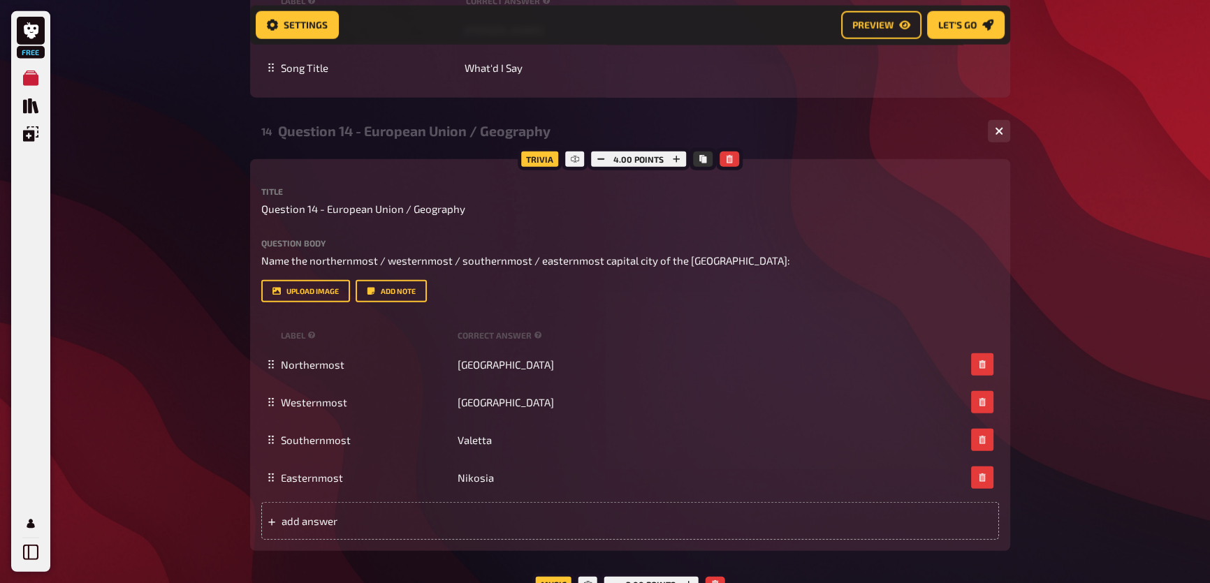
scroll to position [11162, 0]
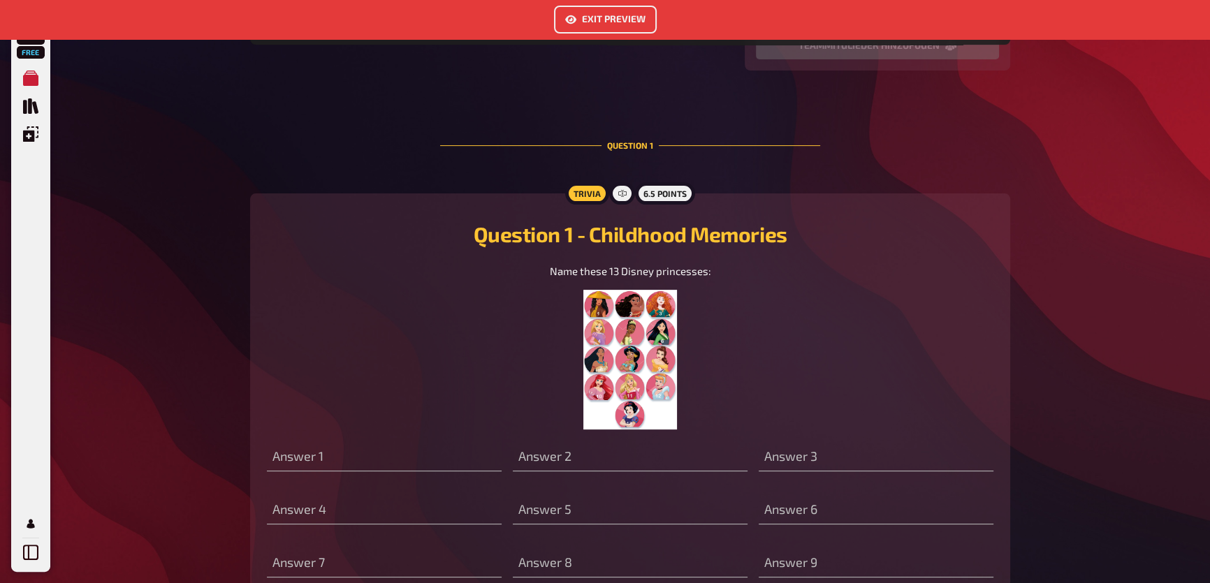
scroll to position [656, 0]
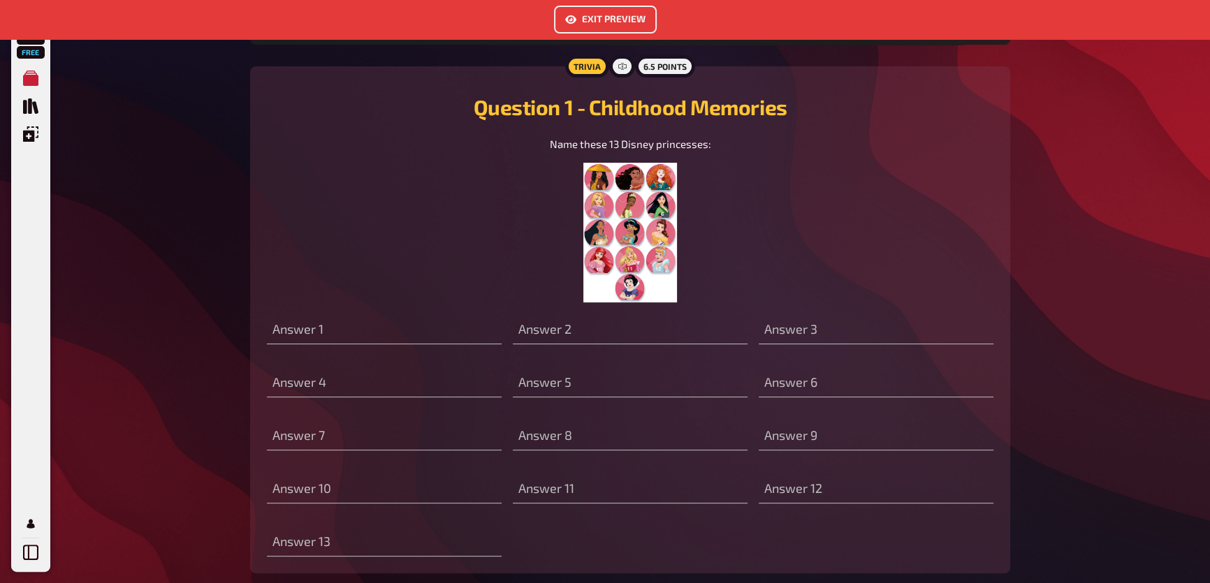
click at [633, 249] on img at bounding box center [630, 233] width 94 height 140
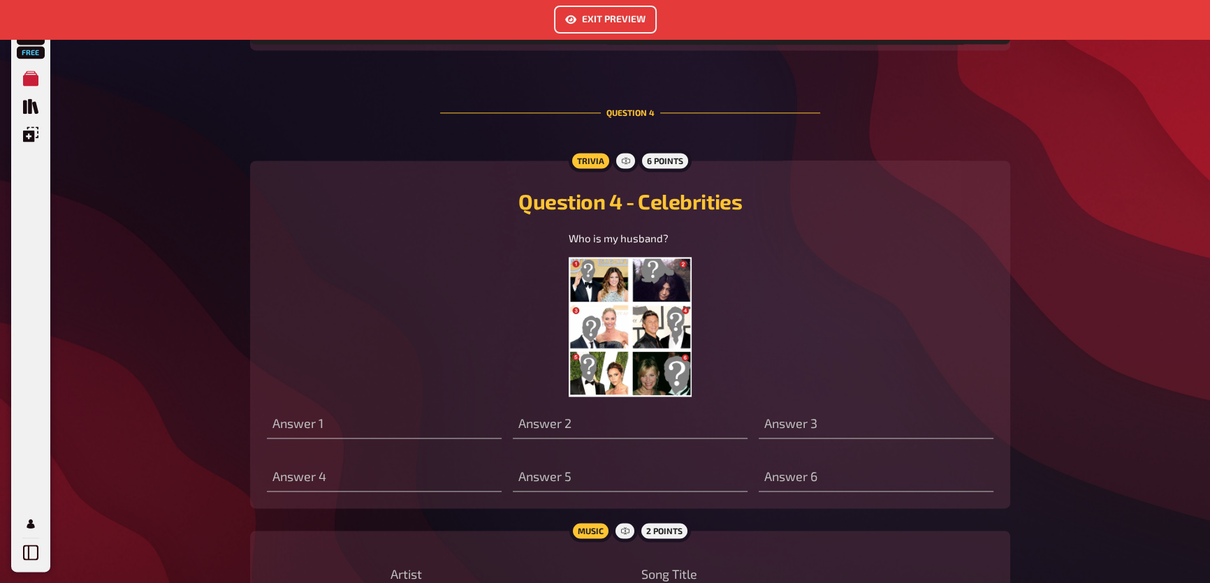
scroll to position [2497, 0]
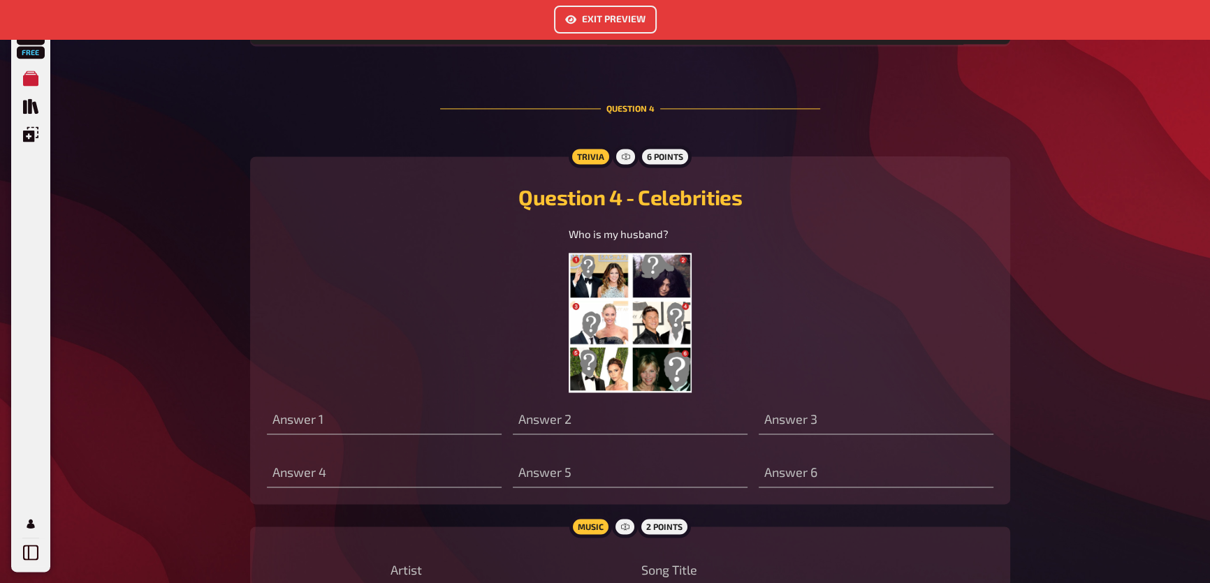
click at [647, 383] on img at bounding box center [629, 323] width 122 height 140
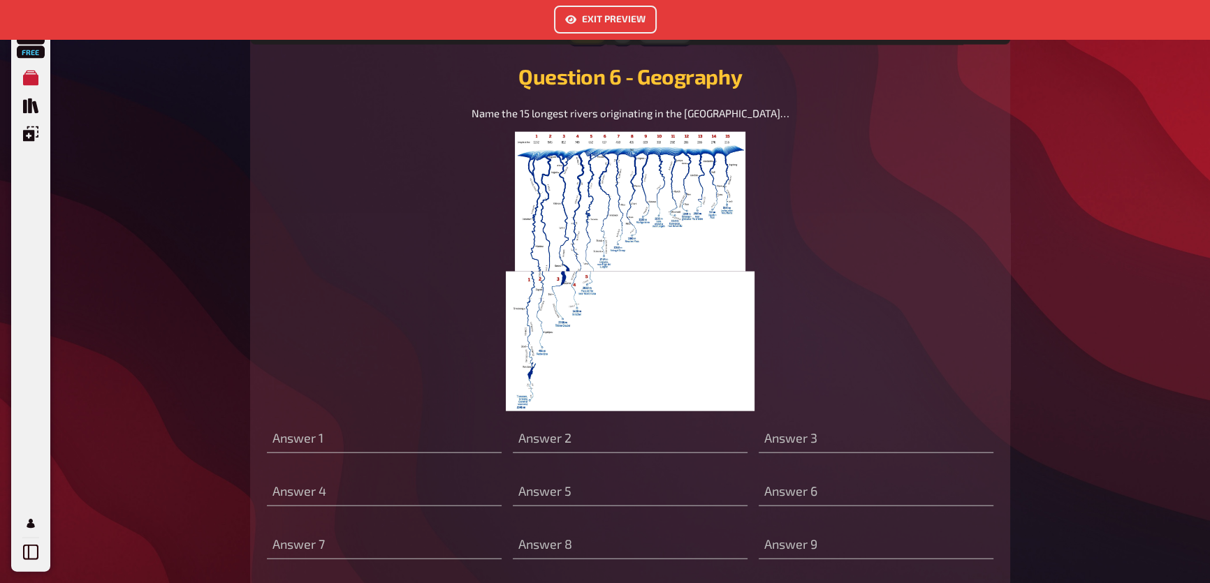
scroll to position [3894, 0]
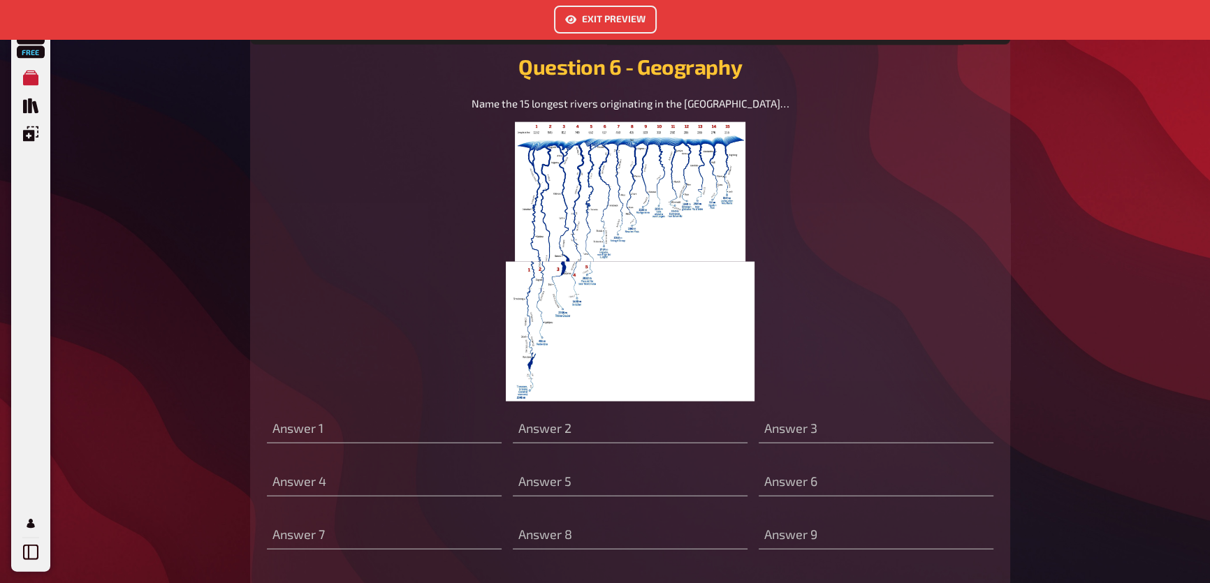
click at [641, 262] on img at bounding box center [630, 192] width 230 height 140
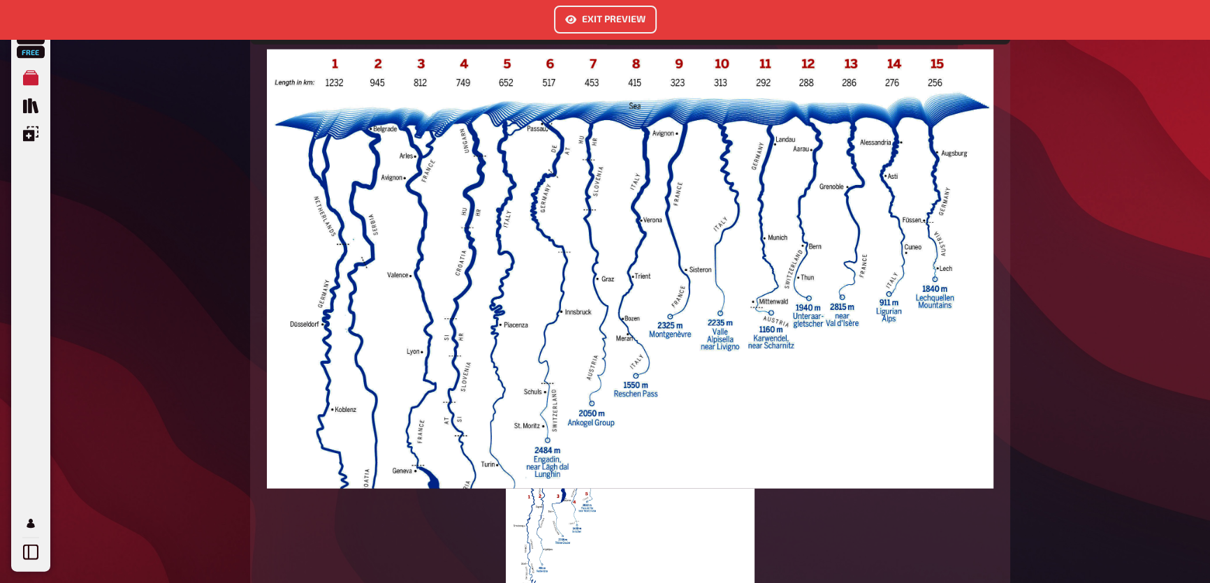
scroll to position [4084, 0]
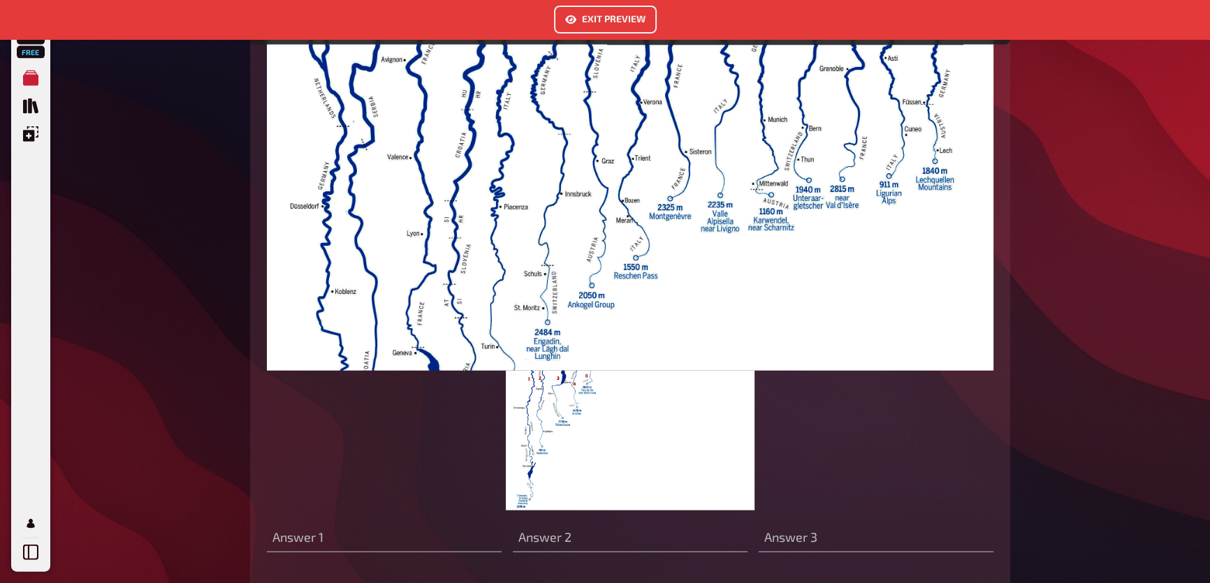
click at [592, 490] on img at bounding box center [630, 441] width 249 height 140
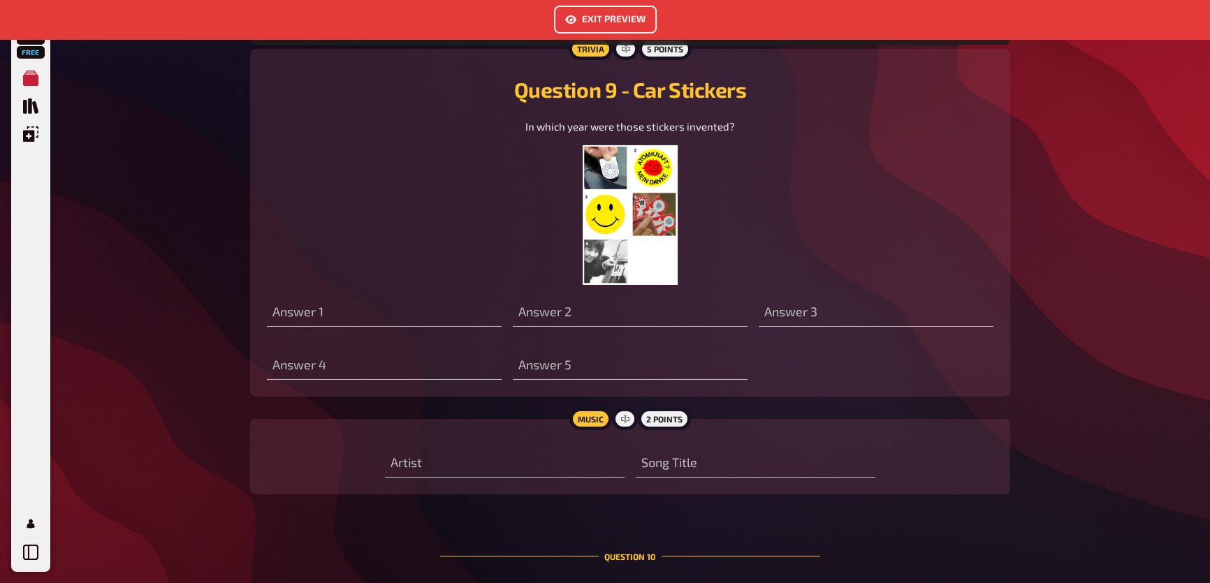
scroll to position [6052, 0]
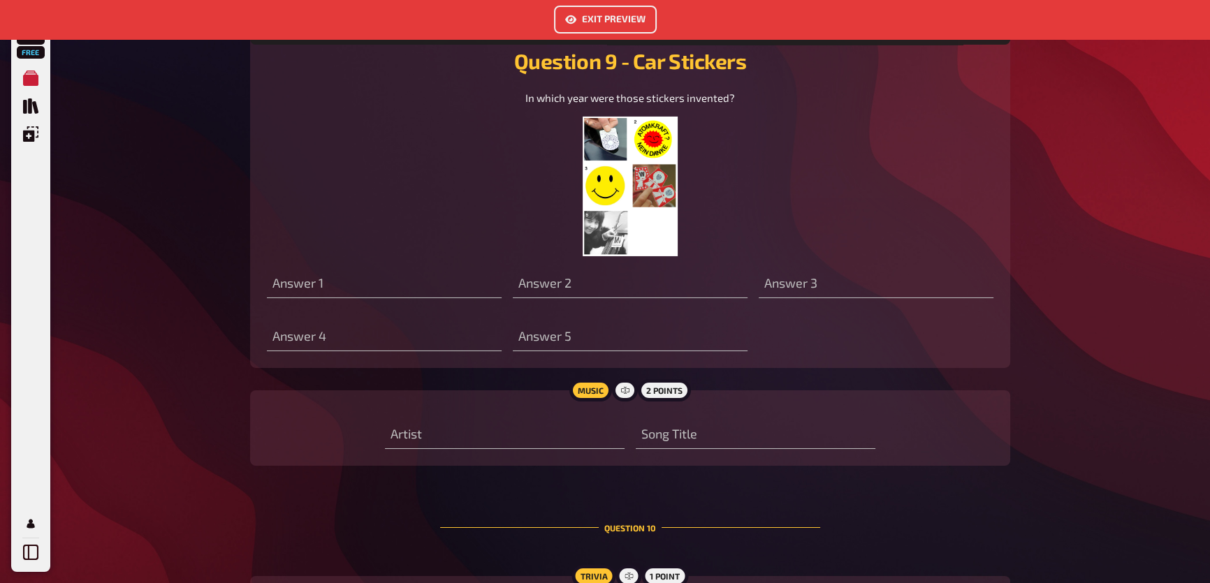
click at [659, 247] on img at bounding box center [629, 187] width 95 height 140
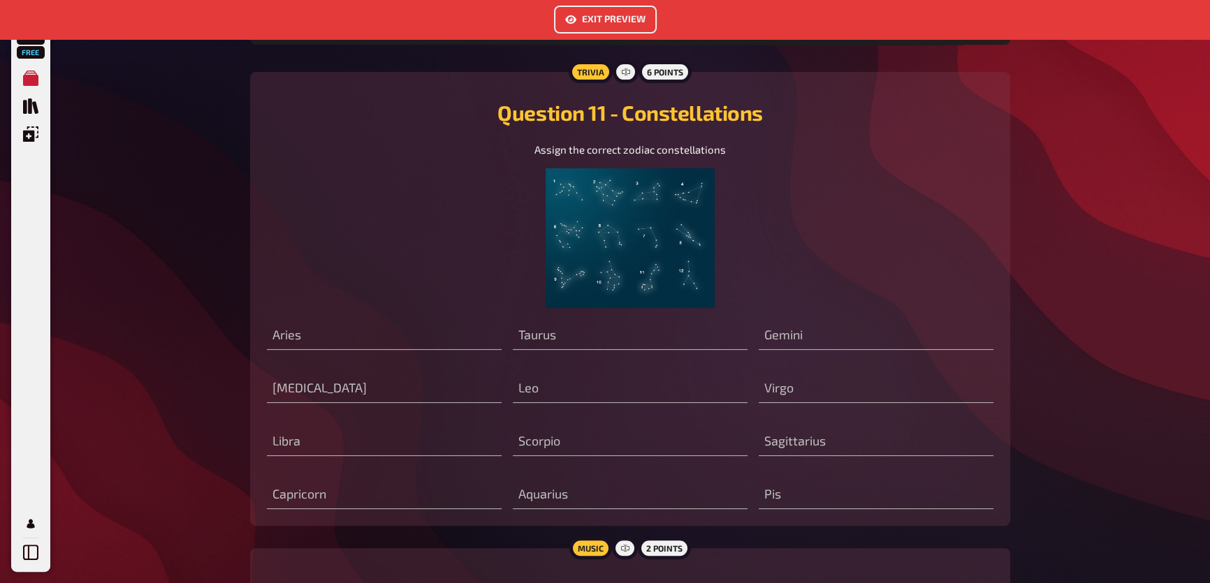
scroll to position [7258, 0]
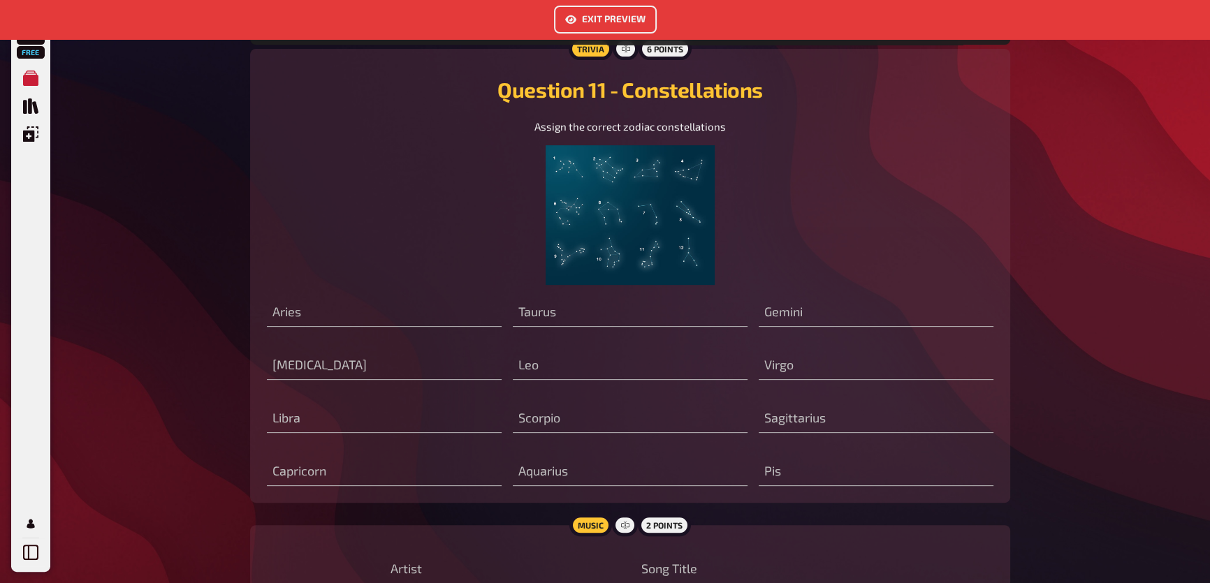
click at [659, 285] on img at bounding box center [630, 215] width 170 height 140
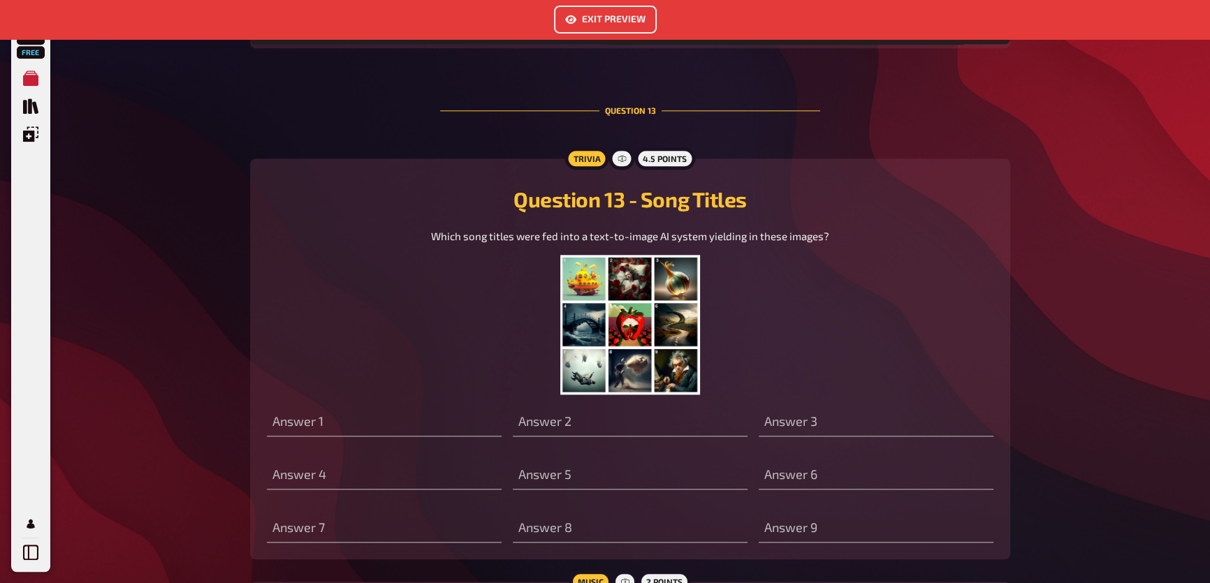
scroll to position [8655, 0]
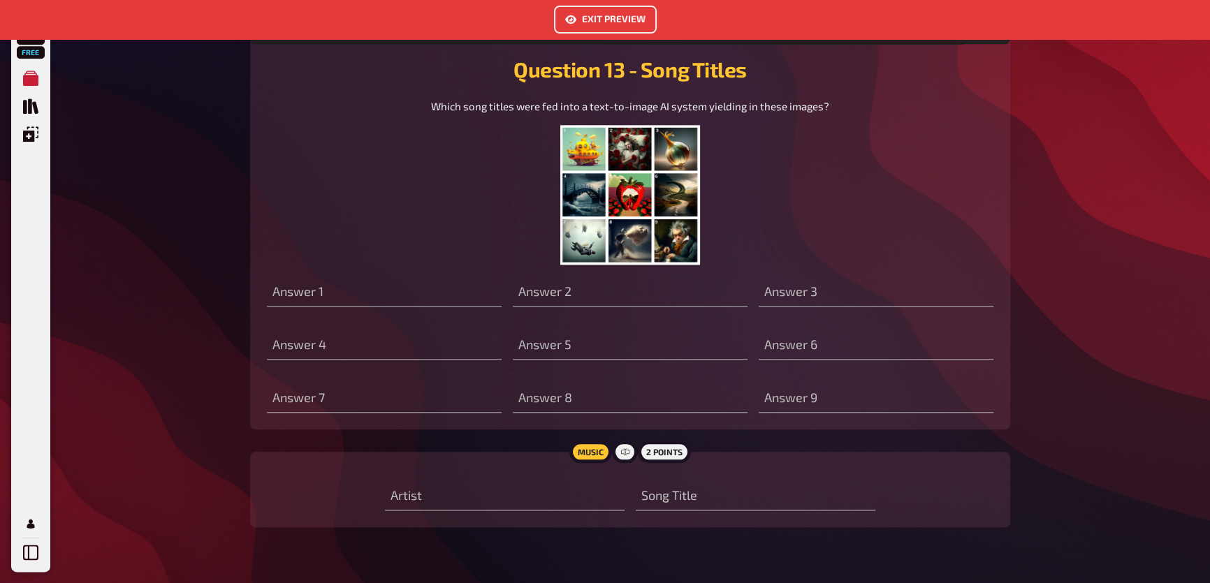
click at [640, 261] on img at bounding box center [630, 195] width 140 height 140
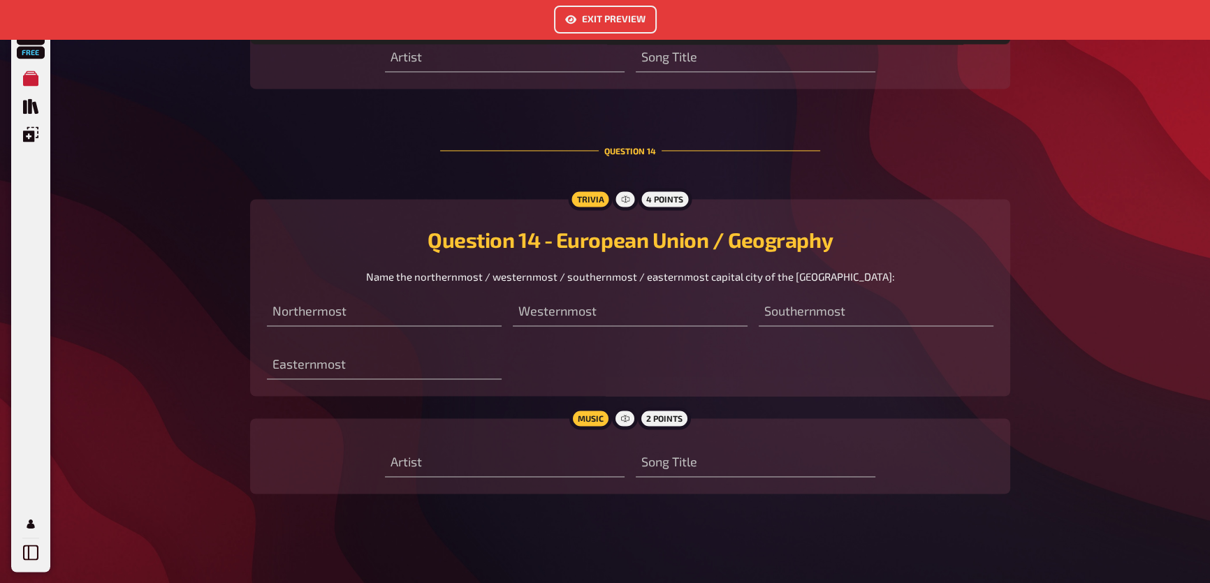
scroll to position [9508, 0]
